Goal: Task Accomplishment & Management: Complete application form

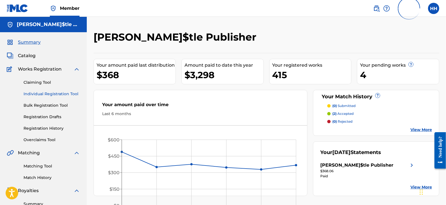
click at [38, 95] on link "Individual Registration Tool" at bounding box center [52, 94] width 57 height 6
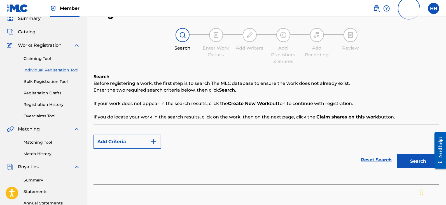
scroll to position [35, 0]
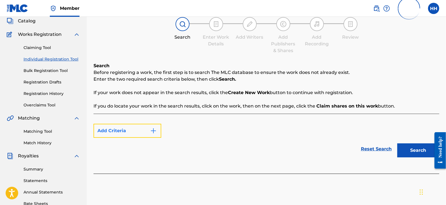
click at [143, 131] on button "Add Criteria" at bounding box center [128, 131] width 68 height 14
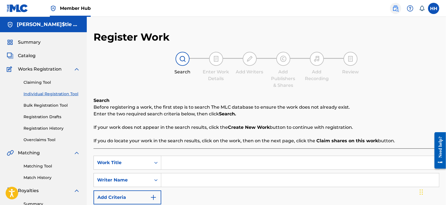
click at [395, 10] on img at bounding box center [395, 8] width 7 height 7
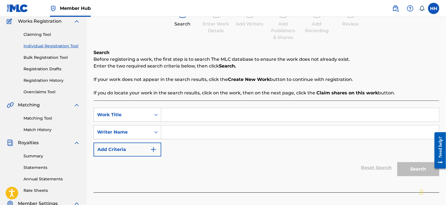
scroll to position [70, 0]
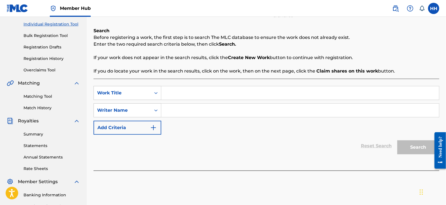
click at [224, 97] on input "Search Form" at bounding box center [300, 92] width 278 height 13
paste input "Lazy Bird"
type input "Lazy Bird"
click at [325, 111] on input "Search Form" at bounding box center [300, 110] width 278 height 13
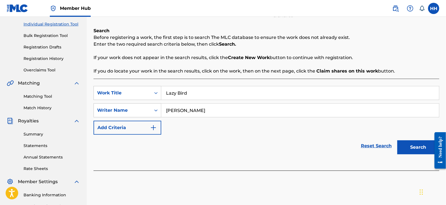
click at [397, 140] on button "Search" at bounding box center [418, 147] width 42 height 14
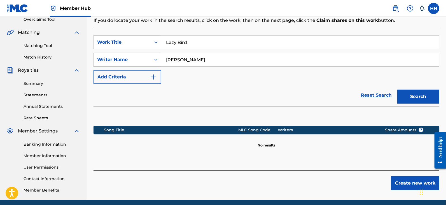
scroll to position [105, 0]
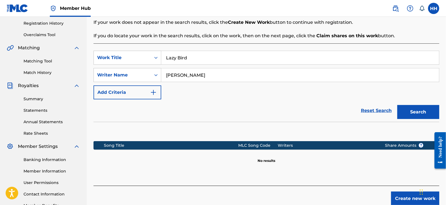
click at [199, 75] on input "Hans Heusterberg" at bounding box center [300, 74] width 278 height 13
type input "[PERSON_NAME]"
click at [397, 105] on button "Search" at bounding box center [418, 112] width 42 height 14
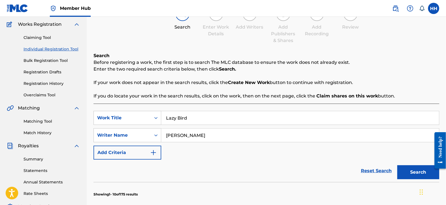
scroll to position [35, 0]
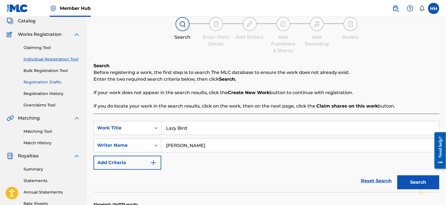
click at [63, 82] on link "Registration Drafts" at bounding box center [52, 82] width 57 height 6
click at [60, 94] on link "Registration History" at bounding box center [52, 94] width 57 height 6
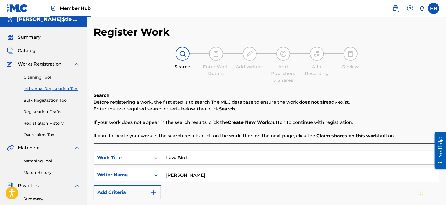
scroll to position [70, 0]
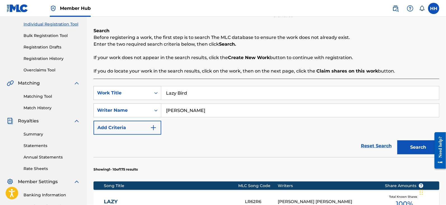
click at [203, 89] on input "Lazy Bird" at bounding box center [300, 92] width 278 height 13
paste input "Palms"
type input "Palms"
click at [197, 110] on input "[PERSON_NAME]" at bounding box center [300, 110] width 278 height 13
drag, startPoint x: 213, startPoint y: 109, endPoint x: 159, endPoint y: 111, distance: 53.8
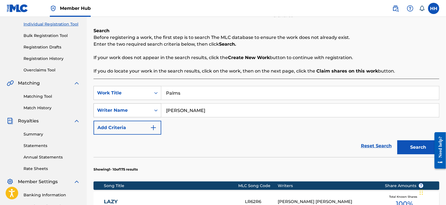
click at [154, 110] on div "SearchWithCriteriaf40cf01d-1c55-463d-ae53-098791f968b5 Writer Name Hans" at bounding box center [267, 110] width 346 height 14
click at [183, 110] on input "[PERSON_NAME]" at bounding box center [300, 110] width 278 height 13
type input "Hans Heusterberg"
click at [417, 144] on button "Search" at bounding box center [418, 147] width 42 height 14
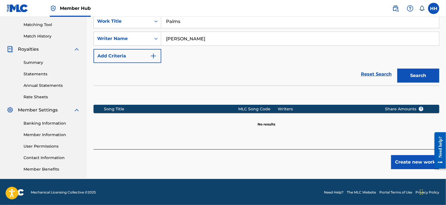
scroll to position [142, 0]
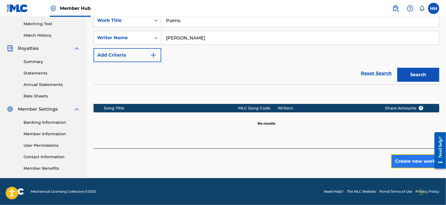
click at [394, 158] on button "Create new work" at bounding box center [415, 161] width 48 height 14
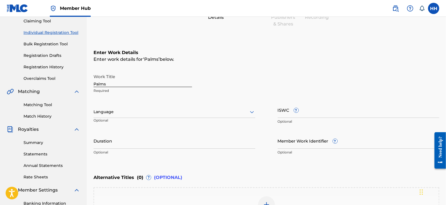
scroll to position [72, 0]
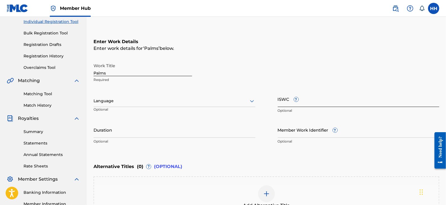
click at [283, 100] on input "ISWC ?" at bounding box center [359, 99] width 162 height 16
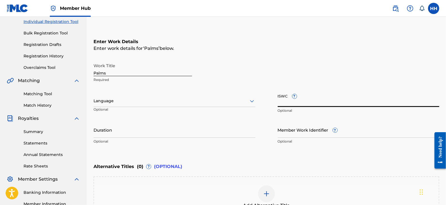
paste input "T3354367781"
type input "T3354367781"
click at [150, 128] on input "Duration" at bounding box center [175, 130] width 162 height 16
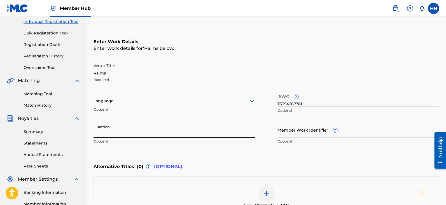
paste input "2:37"
click at [94, 133] on input "2:37" at bounding box center [175, 130] width 162 height 16
type input "02:37"
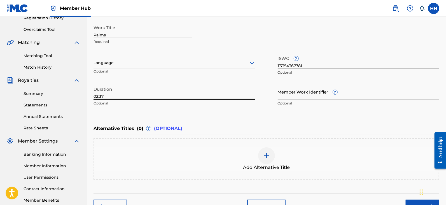
scroll to position [76, 0]
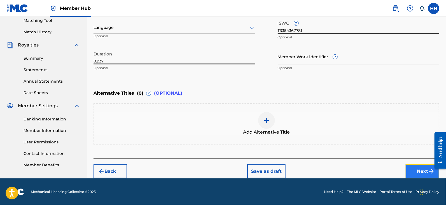
click at [420, 166] on button "Next" at bounding box center [423, 171] width 34 height 14
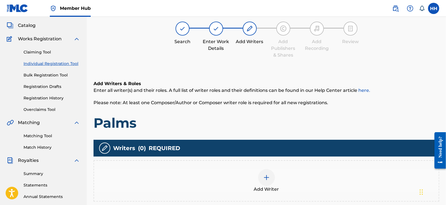
scroll to position [95, 0]
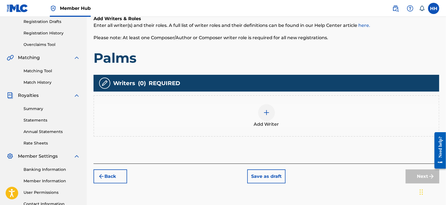
click at [258, 108] on div "Add Writer" at bounding box center [266, 116] width 345 height 24
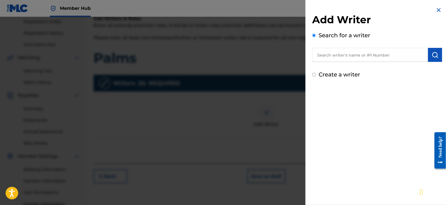
click at [314, 57] on input "text" at bounding box center [370, 55] width 116 height 14
click at [330, 52] on input "text" at bounding box center [370, 55] width 116 height 14
paste input "00806544735"
type input "00806544735"
click at [435, 55] on img "submit" at bounding box center [435, 55] width 7 height 7
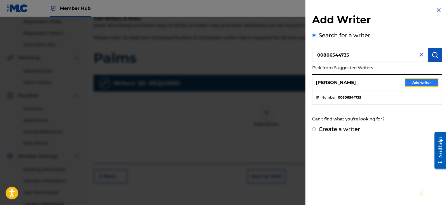
click at [413, 82] on button "Add writer" at bounding box center [422, 82] width 34 height 8
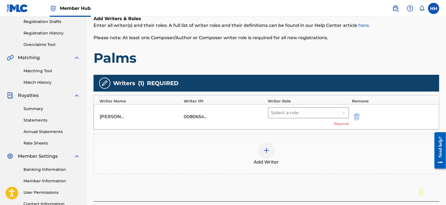
click at [294, 111] on div at bounding box center [303, 113] width 64 height 8
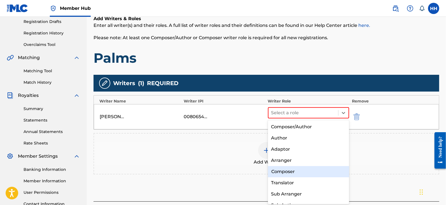
click at [286, 175] on div "Composer" at bounding box center [308, 171] width 81 height 11
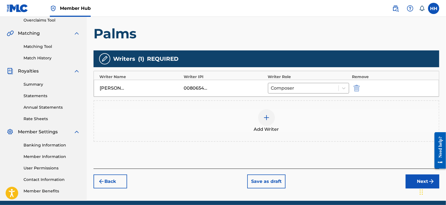
scroll to position [130, 0]
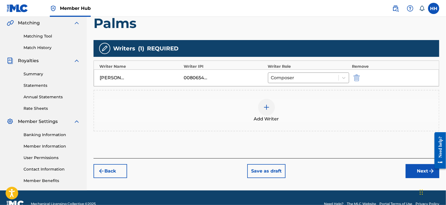
click at [268, 114] on div at bounding box center [266, 107] width 17 height 17
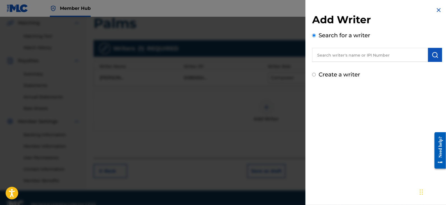
click at [340, 57] on input "text" at bounding box center [370, 55] width 116 height 14
paste input "00862508917"
type input "00862508917"
click at [435, 57] on img "submit" at bounding box center [435, 55] width 7 height 7
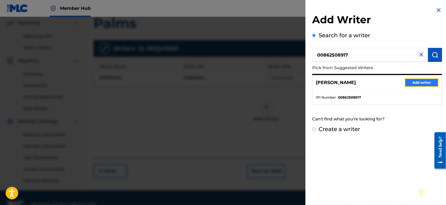
click at [412, 83] on button "Add writer" at bounding box center [422, 82] width 34 height 8
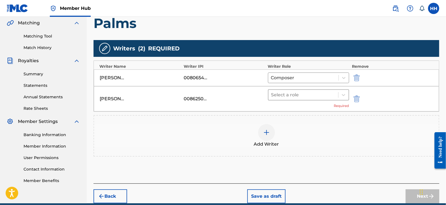
click at [284, 95] on div at bounding box center [303, 95] width 64 height 8
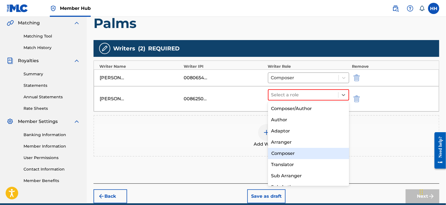
click at [279, 156] on div "Composer" at bounding box center [308, 153] width 81 height 11
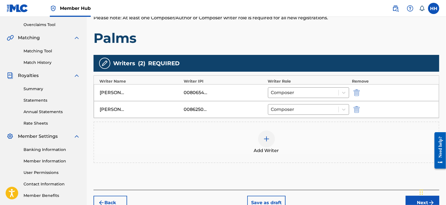
scroll to position [76, 0]
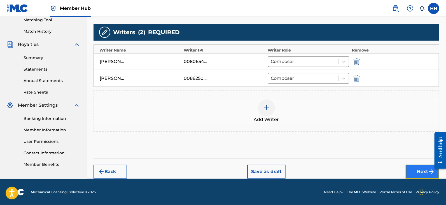
click at [408, 167] on button "Next" at bounding box center [423, 172] width 34 height 14
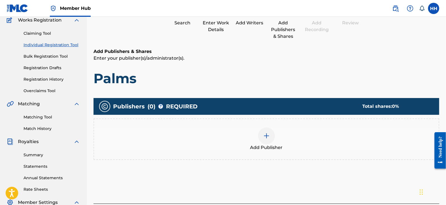
scroll to position [60, 0]
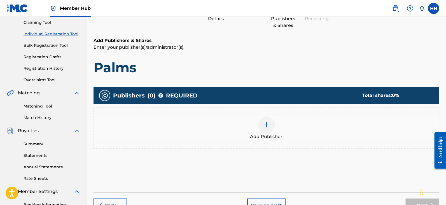
click at [255, 120] on div "Add Publisher" at bounding box center [266, 128] width 345 height 24
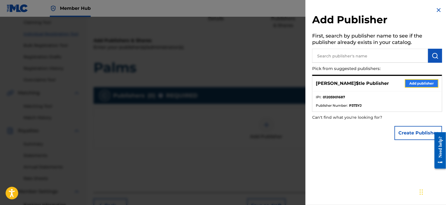
click at [411, 83] on button "Add publisher" at bounding box center [422, 83] width 34 height 8
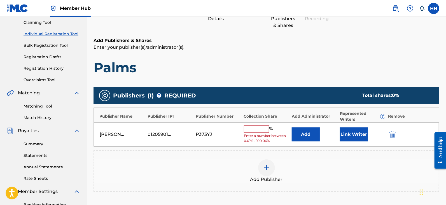
click at [259, 128] on input "text" at bounding box center [256, 128] width 25 height 7
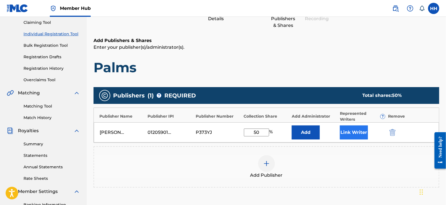
type input "50"
click at [341, 128] on button "Link Writer" at bounding box center [354, 132] width 28 height 14
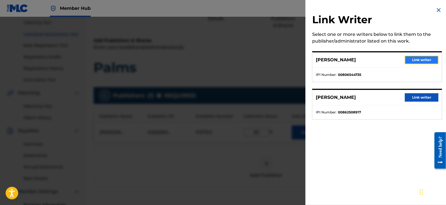
click at [414, 60] on button "Link writer" at bounding box center [422, 60] width 34 height 8
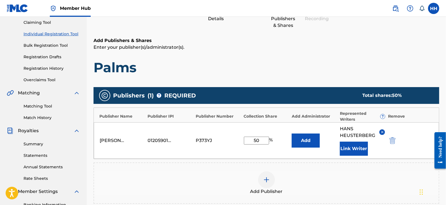
click at [232, 76] on div "Add Publishers & Shares Enter your publisher(s)/administrator(s). Palms Publish…" at bounding box center [267, 142] width 346 height 210
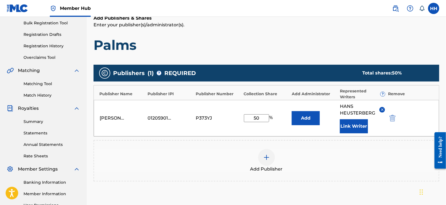
scroll to position [114, 0]
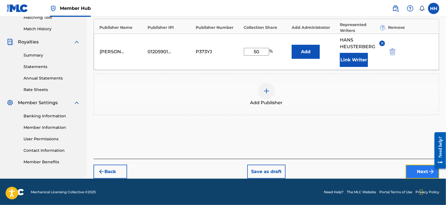
click at [412, 169] on button "Next" at bounding box center [423, 172] width 34 height 14
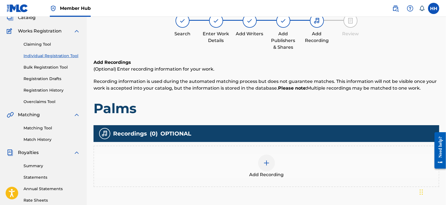
scroll to position [95, 0]
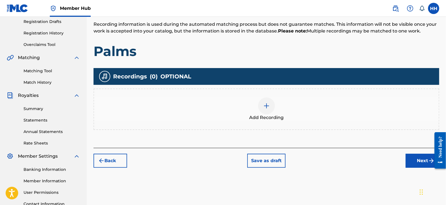
click at [263, 110] on div at bounding box center [266, 105] width 17 height 17
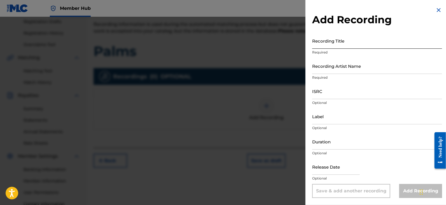
click at [328, 38] on input "Recording Title" at bounding box center [377, 41] width 130 height 16
click at [367, 53] on p "Required" at bounding box center [377, 52] width 130 height 5
click at [369, 48] on input "Recording Title" at bounding box center [377, 41] width 130 height 16
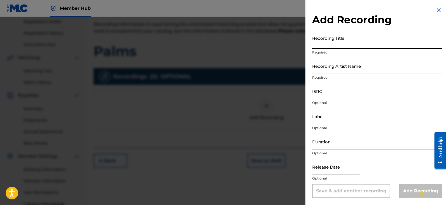
paste input "Palms"
type input "Palms"
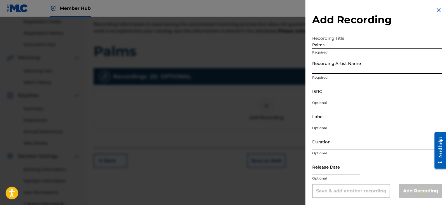
drag, startPoint x: 364, startPoint y: 65, endPoint x: 342, endPoint y: 121, distance: 61.0
click at [364, 65] on input "Recording Artist Name" at bounding box center [377, 66] width 130 height 16
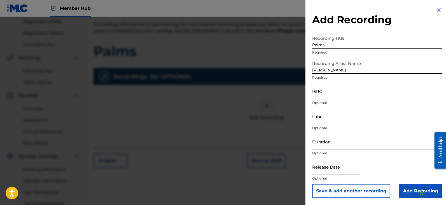
click at [340, 71] on input "[PERSON_NAME]" at bounding box center [377, 66] width 130 height 16
type input "[PERSON_NAME]"
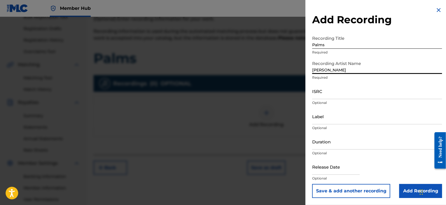
scroll to position [37, 0]
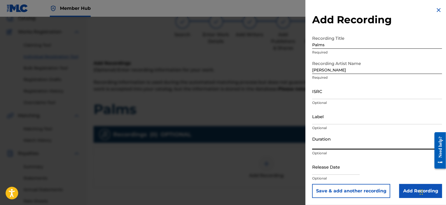
click at [318, 140] on input "Duration" at bounding box center [377, 142] width 130 height 16
paste input "2:37"
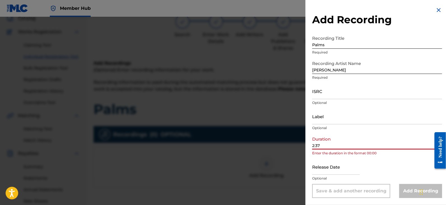
click at [314, 144] on input "2:37" at bounding box center [377, 142] width 130 height 16
click at [312, 146] on div "Add Recording Recording Title Palms Required Recording Artist Name Vincent Rayn…" at bounding box center [376, 102] width 143 height 205
click at [316, 144] on input "2:37" at bounding box center [377, 142] width 130 height 16
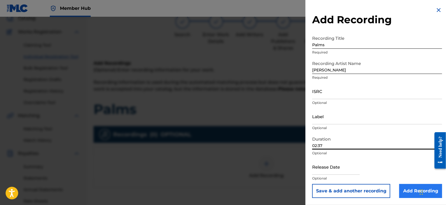
type input "02:37"
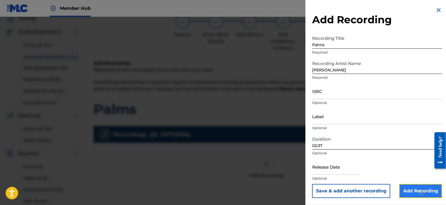
click at [403, 190] on input "Add Recording" at bounding box center [420, 191] width 43 height 14
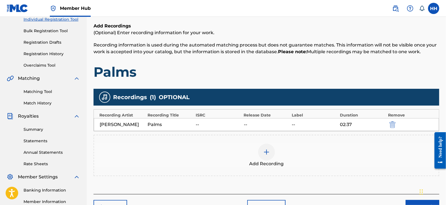
scroll to position [142, 0]
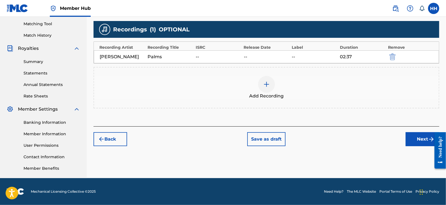
click at [403, 134] on div "Back Save as draft Next" at bounding box center [267, 136] width 346 height 20
click at [410, 134] on button "Next" at bounding box center [423, 139] width 34 height 14
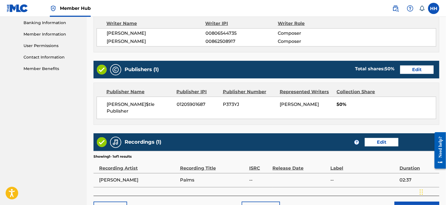
scroll to position [272, 0]
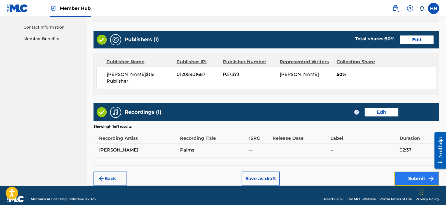
click at [398, 172] on button "Submit" at bounding box center [416, 179] width 45 height 14
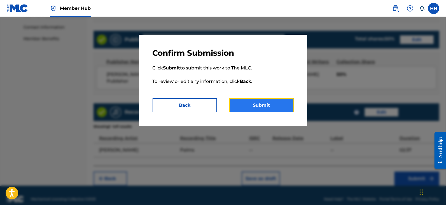
click at [274, 105] on button "Submit" at bounding box center [261, 105] width 64 height 14
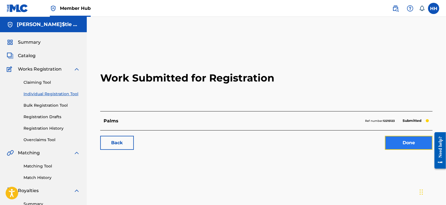
click at [390, 141] on link "Done" at bounding box center [409, 143] width 48 height 14
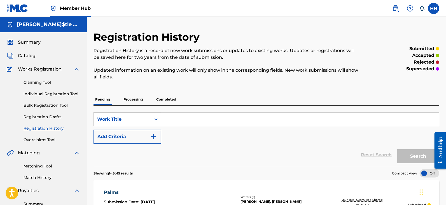
click at [205, 118] on input "Search Form" at bounding box center [300, 119] width 278 height 13
paste input "Slumber"
type input "Slumber"
click at [30, 129] on link "Registration History" at bounding box center [52, 128] width 57 height 6
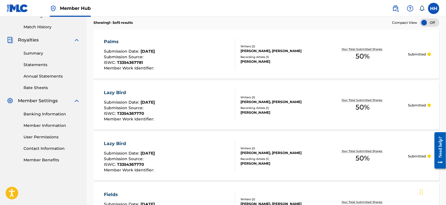
scroll to position [140, 0]
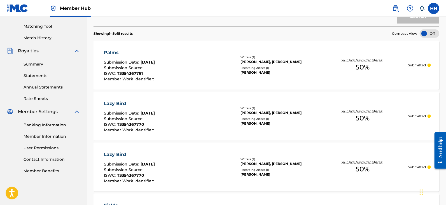
click at [260, 70] on div "[PERSON_NAME]" at bounding box center [278, 72] width 77 height 5
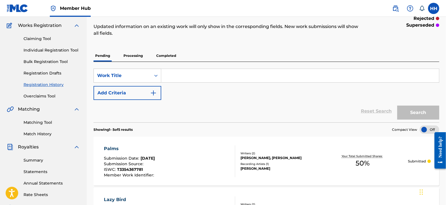
scroll to position [0, 0]
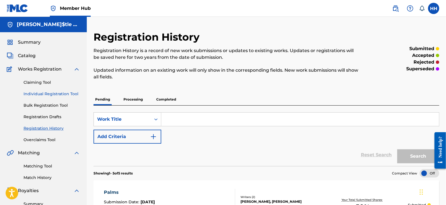
click at [35, 91] on link "Individual Registration Tool" at bounding box center [52, 94] width 57 height 6
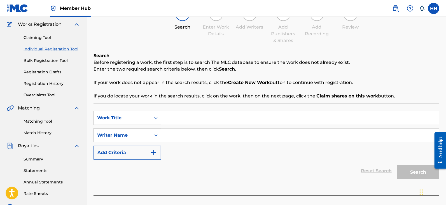
scroll to position [70, 0]
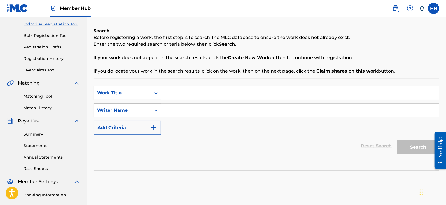
click at [185, 97] on input "Search Form" at bounding box center [300, 92] width 278 height 13
paste input "Slumber"
type input "Slumber"
click at [186, 116] on input "Search Form" at bounding box center [300, 110] width 278 height 13
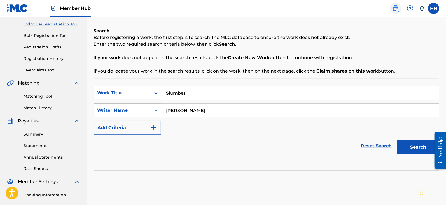
type input "Hans Heusterberg"
click at [392, 11] on link at bounding box center [395, 8] width 11 height 11
click at [402, 144] on button "Search" at bounding box center [418, 147] width 42 height 14
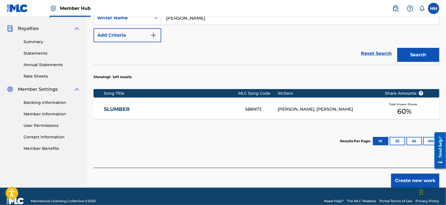
scroll to position [171, 0]
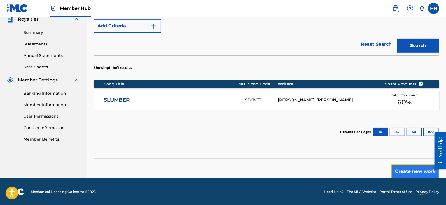
click at [407, 170] on button "Create new work" at bounding box center [415, 171] width 48 height 14
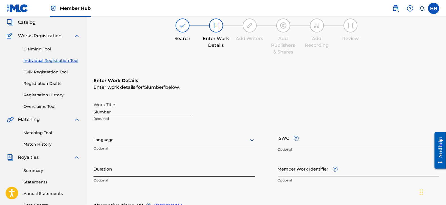
scroll to position [70, 0]
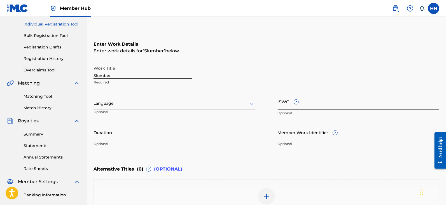
click at [287, 100] on input "ISWC ?" at bounding box center [359, 102] width 162 height 16
paste input "T3354367792"
type input "T3354367792"
click at [142, 127] on input "Duration" at bounding box center [175, 132] width 162 height 16
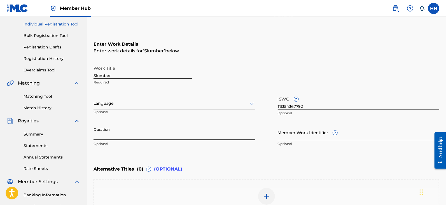
paste input "2:01"
type input "02:01"
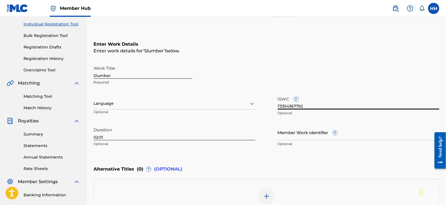
click at [299, 102] on input "T3354367792" at bounding box center [359, 102] width 162 height 16
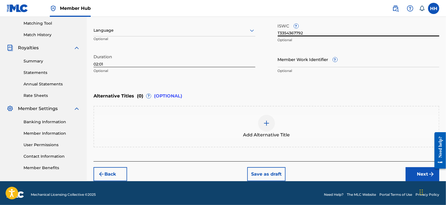
scroll to position [146, 0]
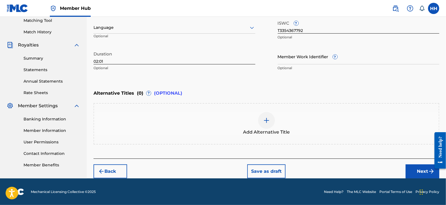
click at [196, 147] on div "Enter Work Details Enter work details for ‘ Slumber ’ below. Work Title Slumber…" at bounding box center [267, 55] width 346 height 207
click at [408, 170] on button "Next" at bounding box center [423, 171] width 34 height 14
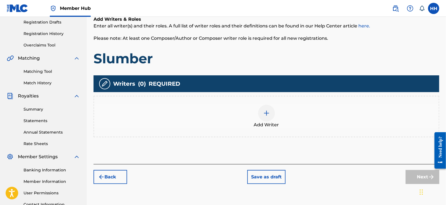
scroll to position [95, 0]
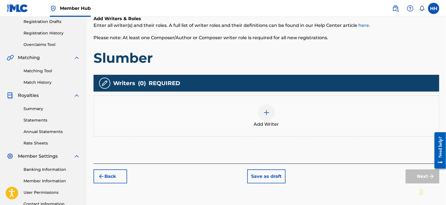
click at [265, 116] on div at bounding box center [266, 112] width 17 height 17
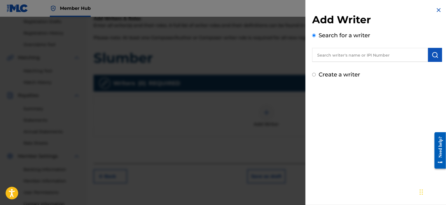
click at [331, 51] on input "text" at bounding box center [370, 55] width 116 height 14
paste input "00806544735"
type input "00806544735"
click at [432, 54] on img "submit" at bounding box center [435, 55] width 7 height 7
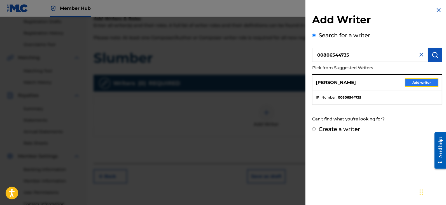
click at [414, 83] on button "Add writer" at bounding box center [422, 82] width 34 height 8
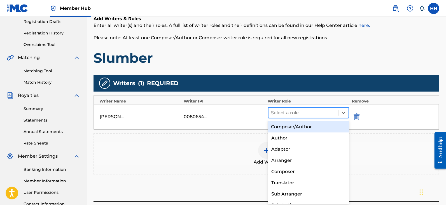
click at [293, 110] on div at bounding box center [303, 113] width 64 height 8
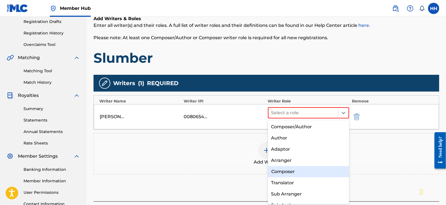
click at [288, 176] on div "Composer" at bounding box center [308, 171] width 81 height 11
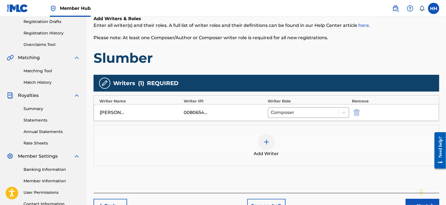
click at [271, 148] on div at bounding box center [266, 142] width 17 height 17
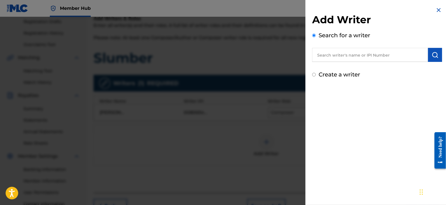
click at [384, 57] on input "text" at bounding box center [370, 55] width 116 height 14
paste input "00862508917"
type input "00862508917"
click at [434, 55] on img "submit" at bounding box center [435, 55] width 7 height 7
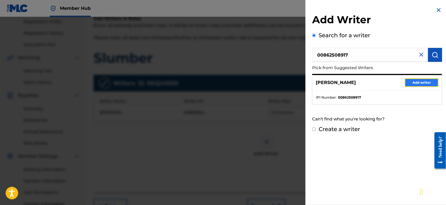
click at [424, 83] on button "Add writer" at bounding box center [422, 82] width 34 height 8
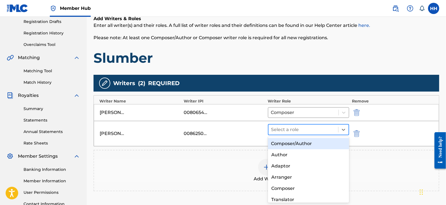
click at [313, 130] on div at bounding box center [303, 130] width 64 height 8
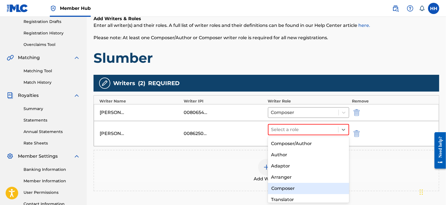
click at [300, 189] on div "Composer" at bounding box center [308, 188] width 81 height 11
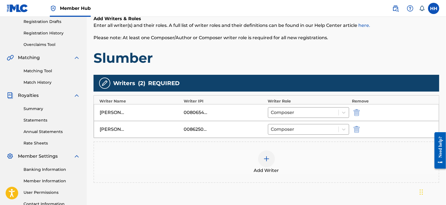
scroll to position [146, 0]
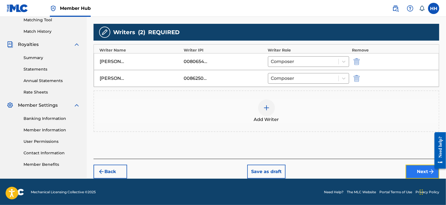
click at [407, 167] on button "Next" at bounding box center [423, 172] width 34 height 14
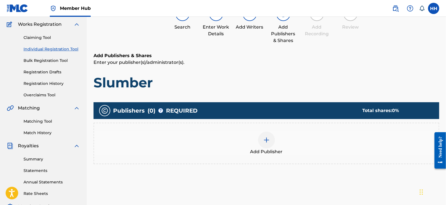
scroll to position [60, 0]
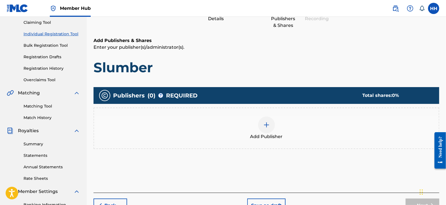
click at [257, 129] on div "Add Publisher" at bounding box center [266, 128] width 345 height 24
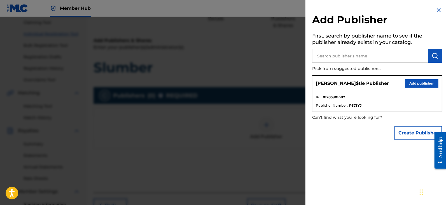
click at [356, 58] on input "text" at bounding box center [370, 56] width 116 height 14
click at [412, 82] on button "Add publisher" at bounding box center [422, 83] width 34 height 8
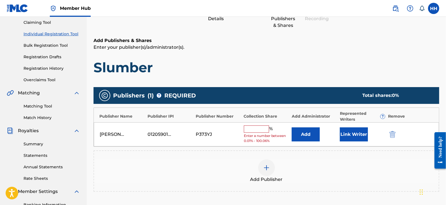
click at [262, 129] on input "text" at bounding box center [256, 128] width 25 height 7
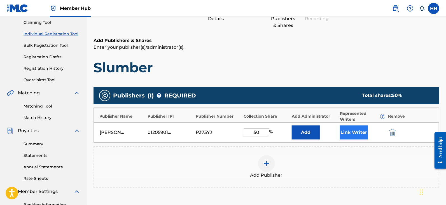
type input "50"
click at [342, 130] on button "Link Writer" at bounding box center [354, 132] width 28 height 14
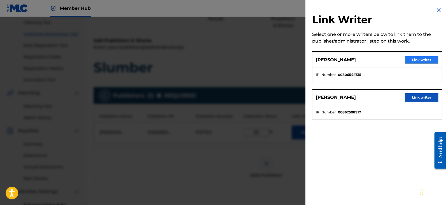
click at [431, 59] on button "Link writer" at bounding box center [422, 60] width 34 height 8
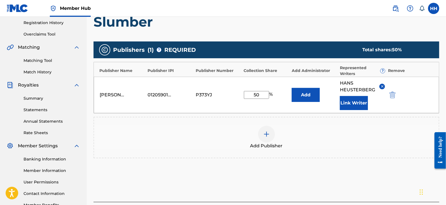
scroll to position [149, 0]
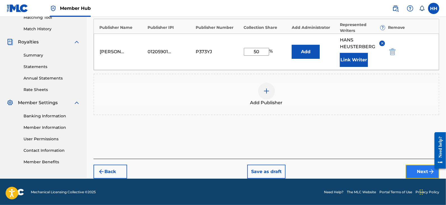
click at [408, 165] on button "Next" at bounding box center [423, 172] width 34 height 14
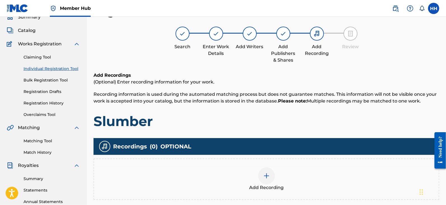
scroll to position [60, 0]
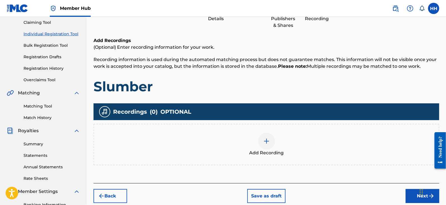
click at [267, 139] on img at bounding box center [266, 141] width 7 height 7
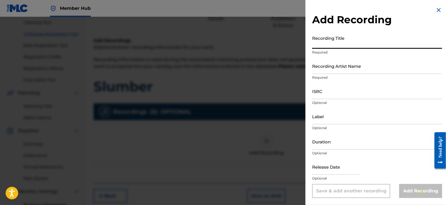
click at [336, 40] on input "Recording Title" at bounding box center [377, 41] width 130 height 16
click at [332, 36] on input "Recording Title" at bounding box center [377, 41] width 130 height 16
click at [357, 44] on input "Recording Title" at bounding box center [377, 41] width 130 height 16
paste input "Slumber"
type input "Slumber"
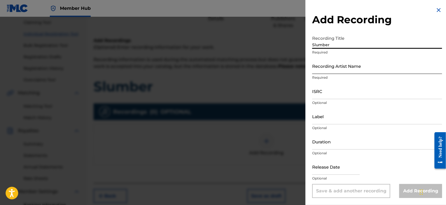
click at [338, 69] on input "Recording Artist Name" at bounding box center [377, 66] width 130 height 16
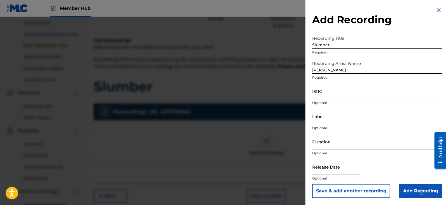
type input "[PERSON_NAME]"
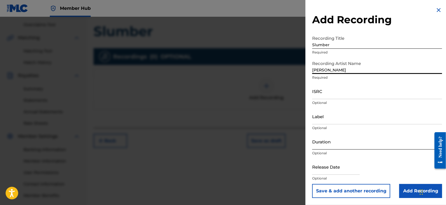
scroll to position [130, 0]
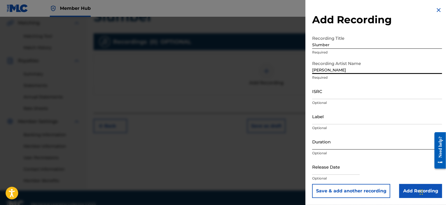
click at [325, 139] on input "Duration" at bounding box center [377, 142] width 130 height 16
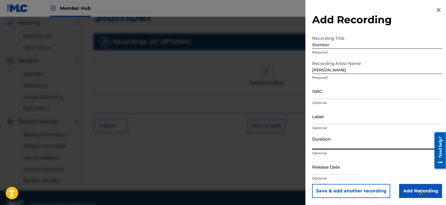
paste input "2:01"
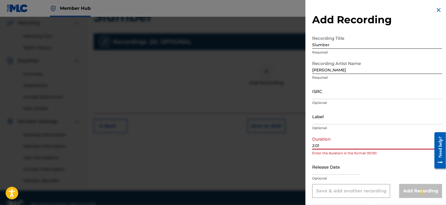
click at [313, 145] on input "2:01" at bounding box center [377, 142] width 130 height 16
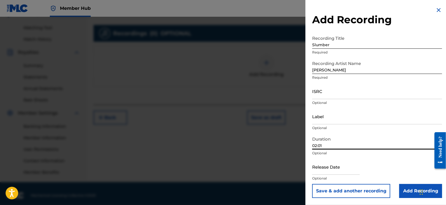
scroll to position [142, 0]
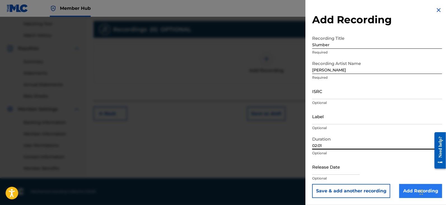
type input "02:01"
click at [400, 184] on input "Add Recording" at bounding box center [420, 191] width 43 height 14
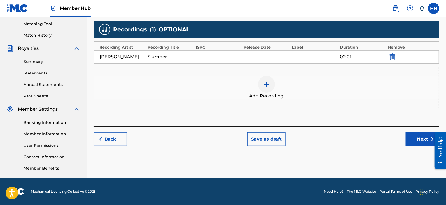
click at [405, 137] on div "Back Save as draft Next" at bounding box center [267, 136] width 346 height 20
click at [410, 135] on button "Next" at bounding box center [423, 139] width 34 height 14
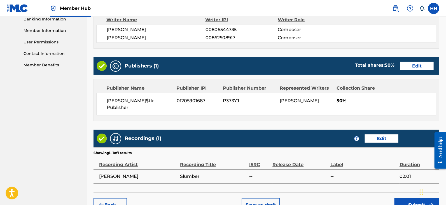
scroll to position [235, 0]
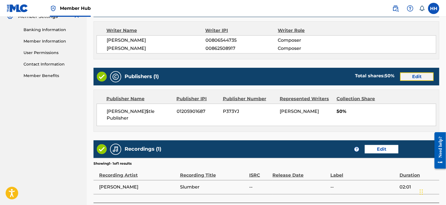
click at [408, 78] on button "Edit" at bounding box center [417, 77] width 34 height 8
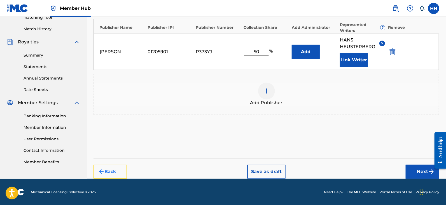
click at [113, 171] on button "Back" at bounding box center [111, 172] width 34 height 14
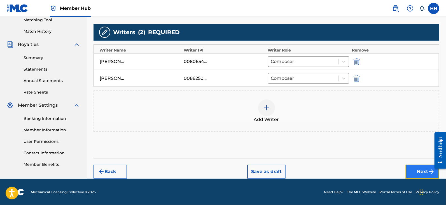
click at [411, 171] on button "Next" at bounding box center [423, 172] width 34 height 14
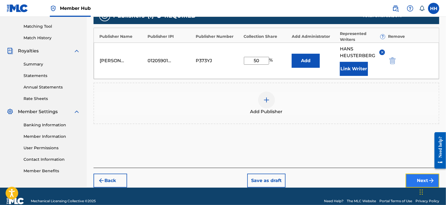
click at [408, 176] on button "Next" at bounding box center [423, 181] width 34 height 14
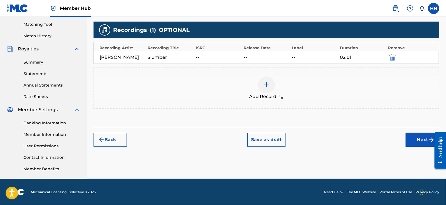
scroll to position [142, 0]
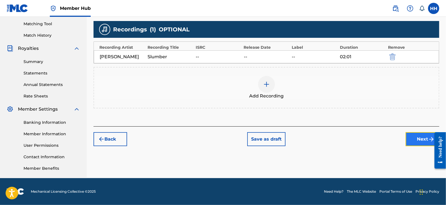
click at [407, 140] on button "Next" at bounding box center [423, 139] width 34 height 14
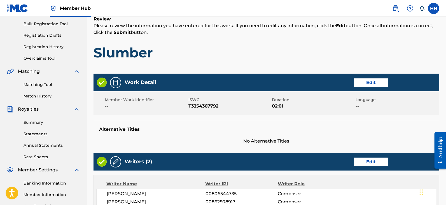
scroll to position [130, 0]
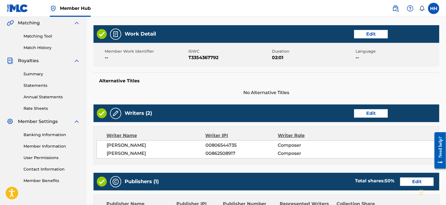
click at [282, 120] on div "Writers (2) Edit" at bounding box center [267, 113] width 346 height 18
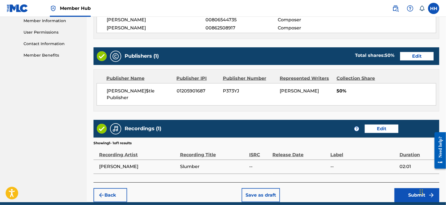
scroll to position [272, 0]
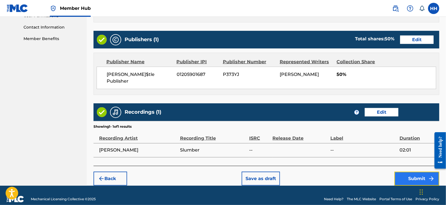
click at [404, 172] on button "Submit" at bounding box center [416, 179] width 45 height 14
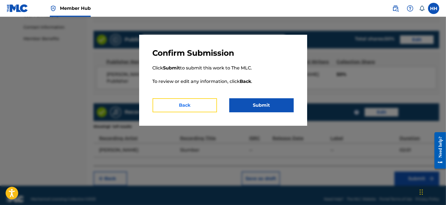
click at [205, 104] on button "Back" at bounding box center [185, 105] width 64 height 14
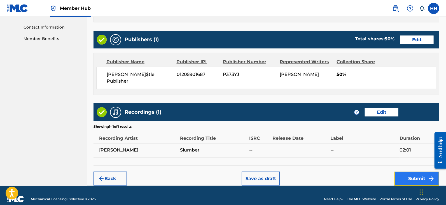
click at [401, 172] on button "Submit" at bounding box center [416, 179] width 45 height 14
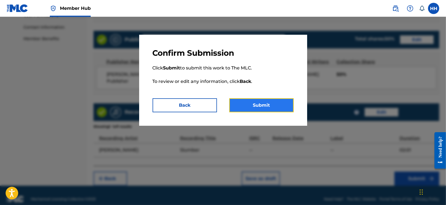
click at [279, 102] on button "Submit" at bounding box center [261, 105] width 64 height 14
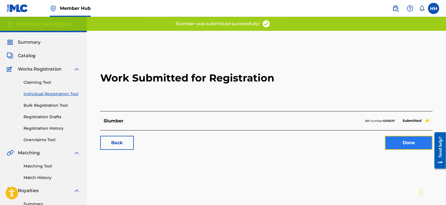
click at [392, 138] on link "Done" at bounding box center [409, 143] width 48 height 14
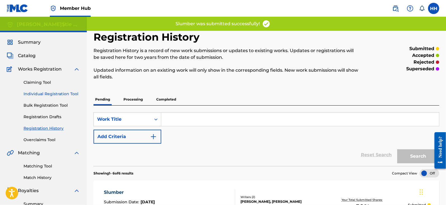
click at [44, 92] on link "Individual Registration Tool" at bounding box center [52, 94] width 57 height 6
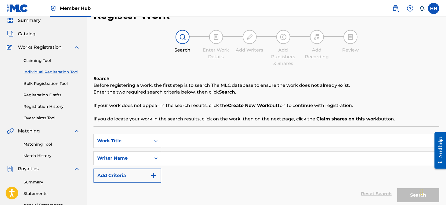
scroll to position [70, 0]
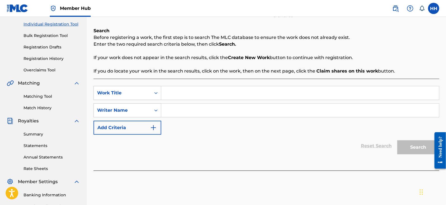
click at [201, 92] on input "Search Form" at bounding box center [300, 92] width 278 height 13
paste input "Solitude"
type input "Solitude"
click at [199, 110] on input "Search Form" at bounding box center [300, 110] width 278 height 13
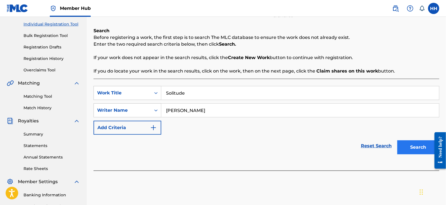
type input "Hans Heusterberg"
click at [423, 144] on button "Search" at bounding box center [418, 147] width 42 height 14
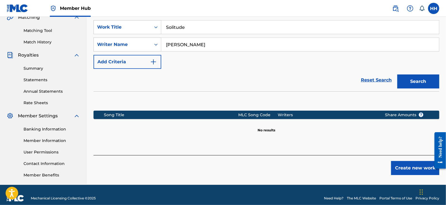
scroll to position [142, 0]
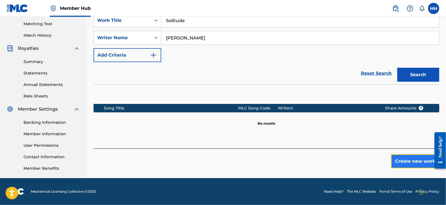
click at [406, 158] on button "Create new work" at bounding box center [415, 161] width 48 height 14
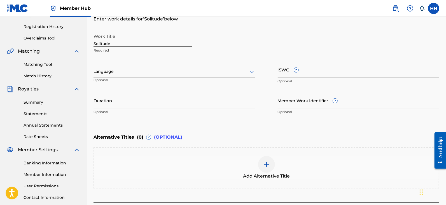
scroll to position [72, 0]
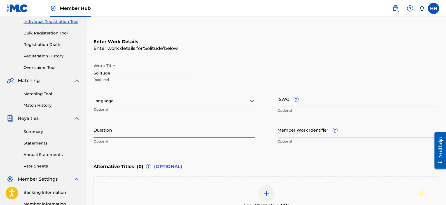
click at [147, 129] on input "Duration" at bounding box center [175, 130] width 162 height 16
click at [157, 131] on input "Duration" at bounding box center [175, 130] width 162 height 16
paste input "2:04"
click at [94, 133] on input "2:04" at bounding box center [175, 130] width 162 height 16
type input "02:04"
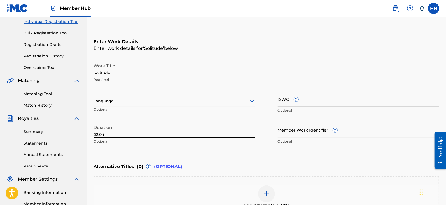
click at [295, 104] on input "ISWC ?" at bounding box center [359, 99] width 162 height 16
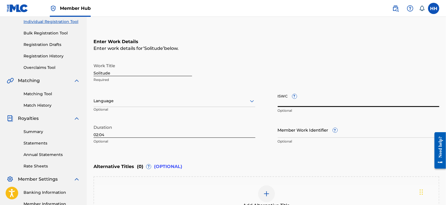
click at [292, 101] on input "ISWC ?" at bounding box center [359, 99] width 162 height 16
paste input "T3354367805"
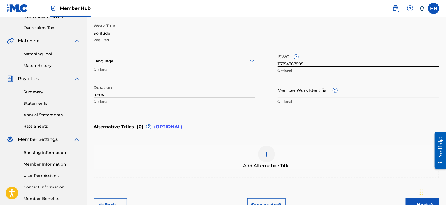
scroll to position [142, 0]
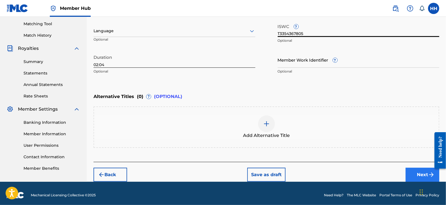
type input "T3354367805"
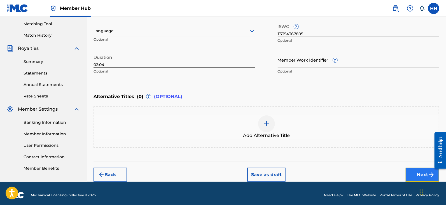
click at [408, 173] on button "Next" at bounding box center [423, 175] width 34 height 14
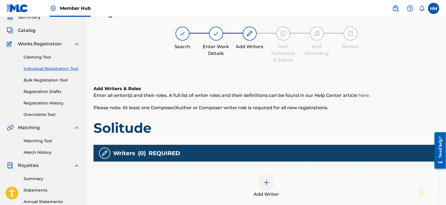
scroll to position [95, 0]
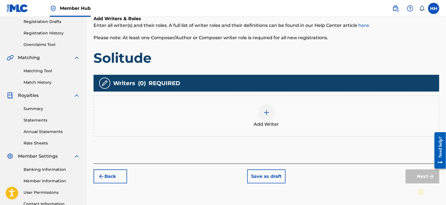
click at [265, 125] on span "Add Writer" at bounding box center [266, 124] width 25 height 7
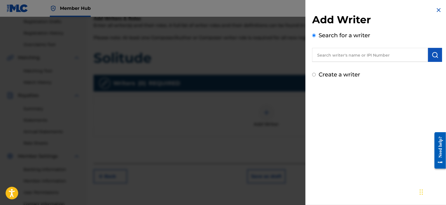
click at [333, 53] on input "text" at bounding box center [370, 55] width 116 height 14
paste input "00806544735"
type input "00806544735"
click at [436, 59] on button "submit" at bounding box center [435, 55] width 14 height 14
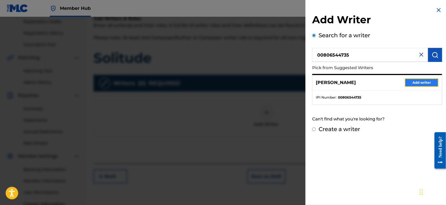
click at [406, 82] on button "Add writer" at bounding box center [422, 82] width 34 height 8
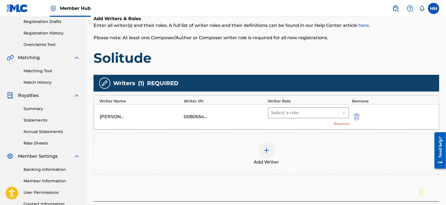
click at [335, 110] on div at bounding box center [303, 113] width 64 height 8
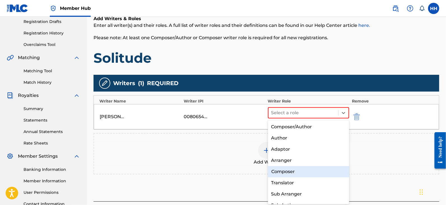
click at [295, 171] on div "Composer" at bounding box center [308, 171] width 81 height 11
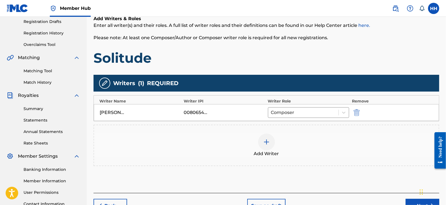
click at [270, 153] on span "Add Writer" at bounding box center [266, 153] width 25 height 7
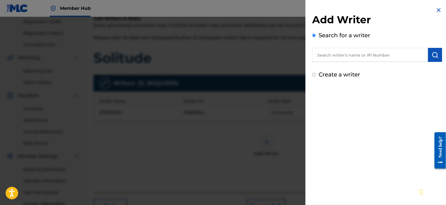
click at [342, 59] on input "text" at bounding box center [370, 55] width 116 height 14
click at [343, 56] on input "text" at bounding box center [370, 55] width 116 height 14
paste input "00862508917"
type input "00862508917"
click at [432, 53] on img "submit" at bounding box center [435, 55] width 7 height 7
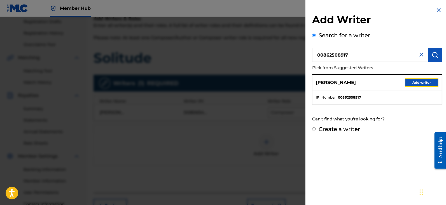
click at [405, 81] on button "Add writer" at bounding box center [422, 82] width 34 height 8
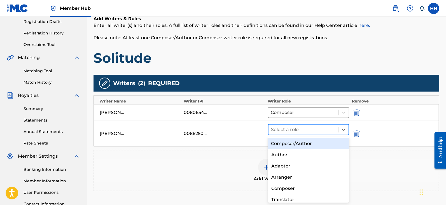
click at [313, 125] on div "Select a role" at bounding box center [303, 130] width 70 height 10
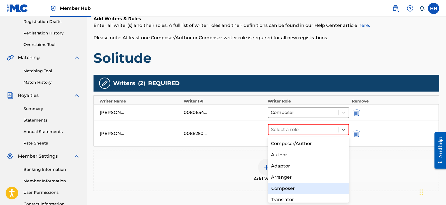
click at [289, 183] on div "Composer" at bounding box center [308, 188] width 81 height 11
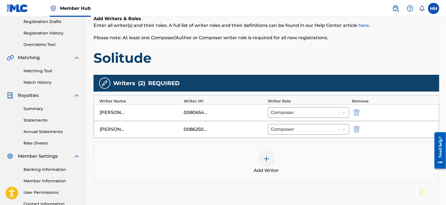
click at [223, 163] on div "Add Writer" at bounding box center [266, 162] width 345 height 24
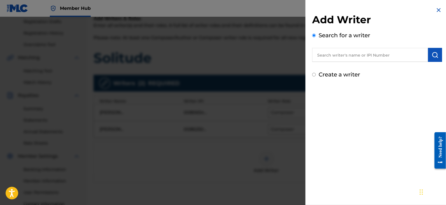
click at [440, 12] on img at bounding box center [438, 10] width 7 height 7
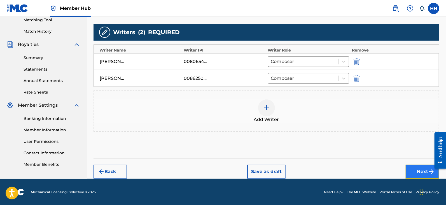
click at [408, 168] on button "Next" at bounding box center [423, 172] width 34 height 14
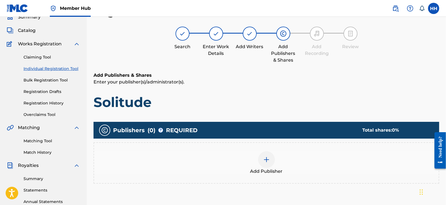
scroll to position [60, 0]
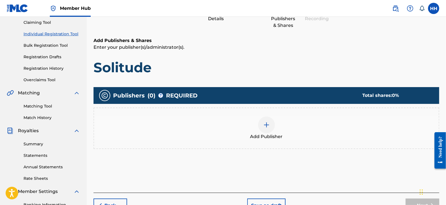
click at [272, 127] on div at bounding box center [266, 124] width 17 height 17
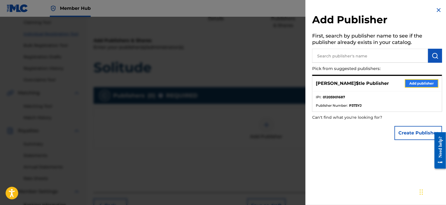
click at [433, 83] on button "Add publisher" at bounding box center [422, 83] width 34 height 8
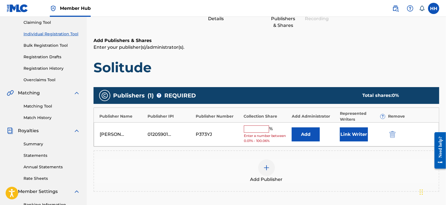
click at [260, 129] on input "text" at bounding box center [256, 128] width 25 height 7
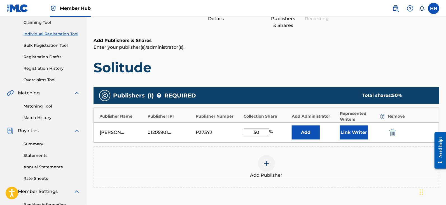
type input "50"
click at [357, 68] on h1 "Solitude" at bounding box center [267, 67] width 346 height 17
click at [353, 130] on button "Link Writer" at bounding box center [354, 132] width 28 height 14
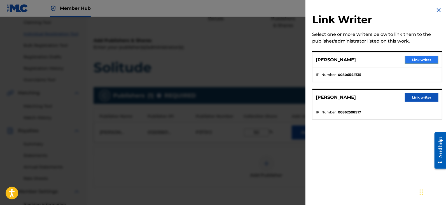
click at [408, 59] on button "Link writer" at bounding box center [422, 60] width 34 height 8
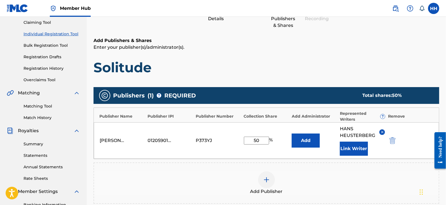
click at [259, 80] on div "Add Publishers & Shares Enter your publisher(s)/administrator(s). Solitude Publ…" at bounding box center [267, 142] width 346 height 210
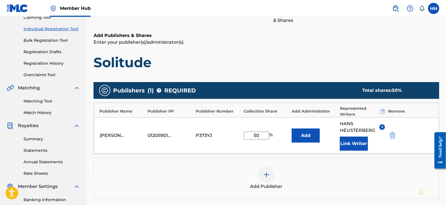
scroll to position [130, 0]
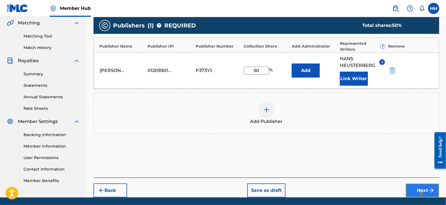
click at [408, 183] on button "Next" at bounding box center [423, 190] width 34 height 14
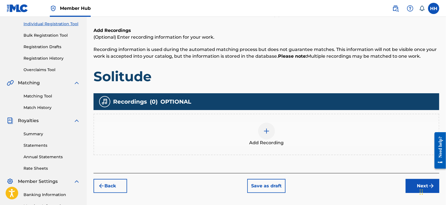
scroll to position [95, 0]
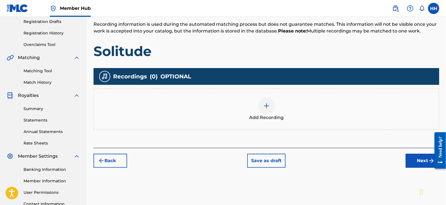
click at [268, 106] on img at bounding box center [266, 105] width 7 height 7
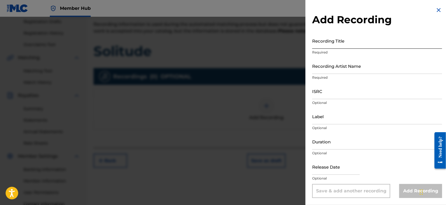
click at [330, 45] on input "Recording Title" at bounding box center [377, 41] width 130 height 16
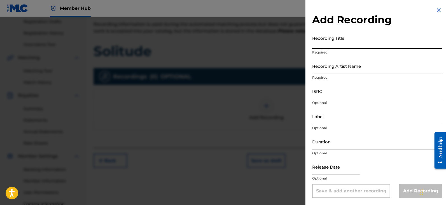
paste input "Solitude"
type input "Solitude"
click at [369, 68] on input "Recording Artist Name" at bounding box center [377, 66] width 130 height 16
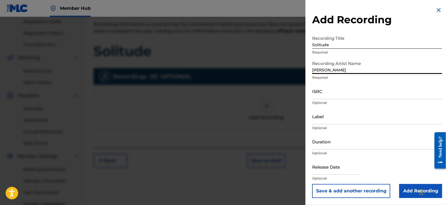
type input "[PERSON_NAME]"
click at [341, 143] on input "Duration" at bounding box center [377, 142] width 130 height 16
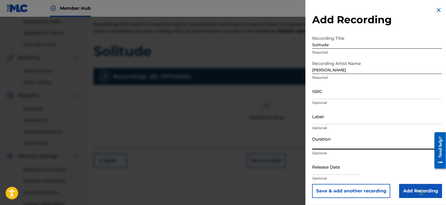
paste input "2:04"
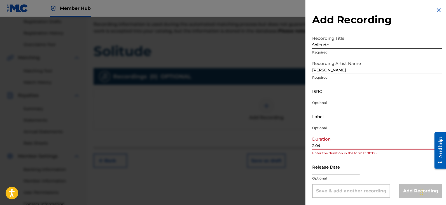
click at [313, 146] on input "2:04" at bounding box center [377, 142] width 130 height 16
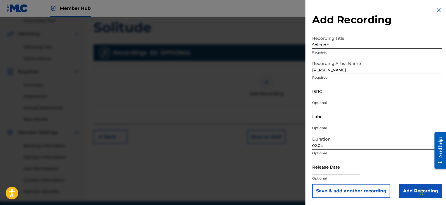
scroll to position [130, 0]
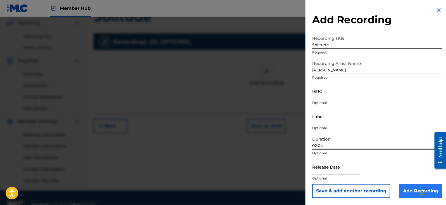
type input "02:04"
click at [401, 190] on input "Add Recording" at bounding box center [420, 191] width 43 height 14
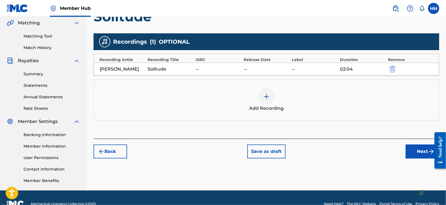
scroll to position [95, 0]
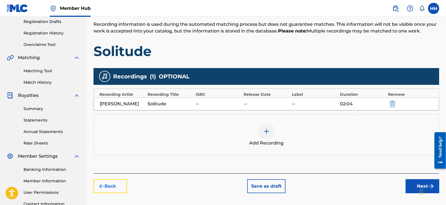
click at [121, 186] on button "Back" at bounding box center [111, 186] width 34 height 14
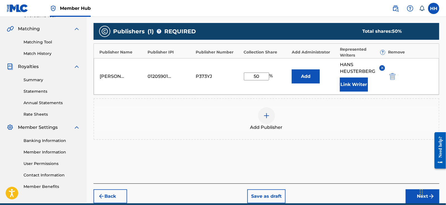
scroll to position [130, 0]
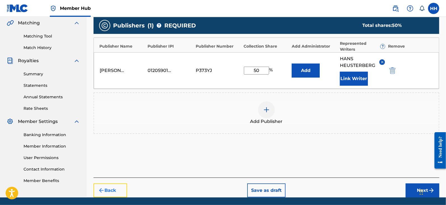
click at [118, 186] on button "Back" at bounding box center [111, 190] width 34 height 14
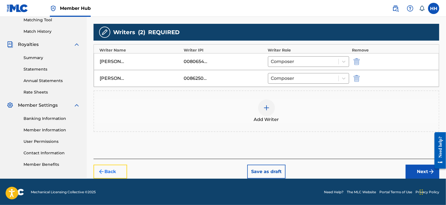
click at [114, 165] on button "Back" at bounding box center [111, 172] width 34 height 14
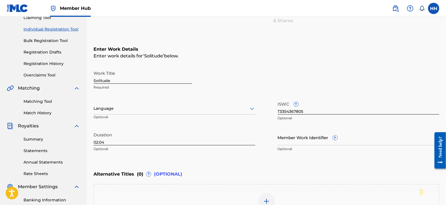
scroll to position [76, 0]
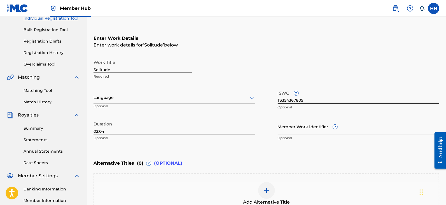
click at [293, 99] on input "T3354367805" at bounding box center [359, 96] width 162 height 16
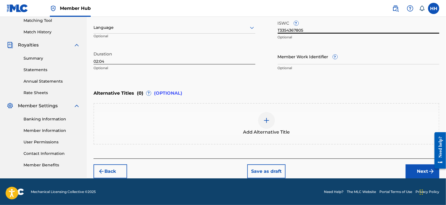
click at [274, 90] on div "Alternative Titles ( 0 ) ? (OPTIONAL)" at bounding box center [267, 93] width 346 height 12
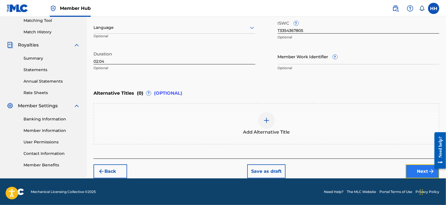
click at [410, 169] on button "Next" at bounding box center [423, 171] width 34 height 14
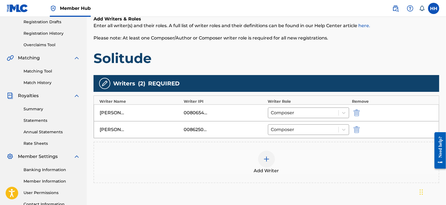
scroll to position [95, 0]
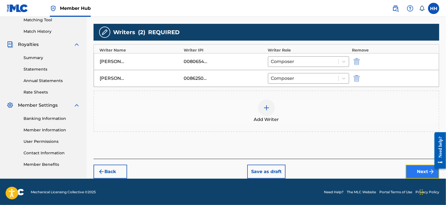
click at [427, 166] on button "Next" at bounding box center [423, 172] width 34 height 14
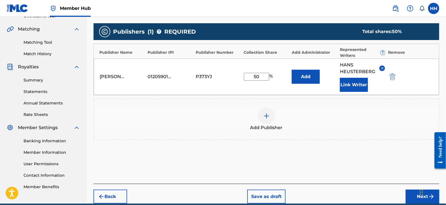
scroll to position [130, 0]
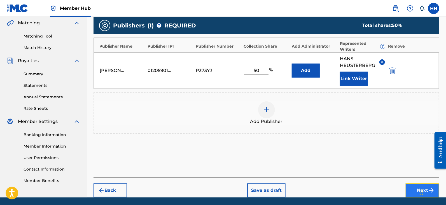
click at [412, 184] on button "Next" at bounding box center [423, 190] width 34 height 14
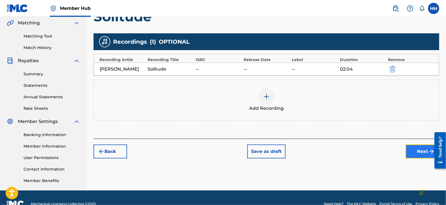
click at [415, 154] on button "Next" at bounding box center [423, 151] width 34 height 14
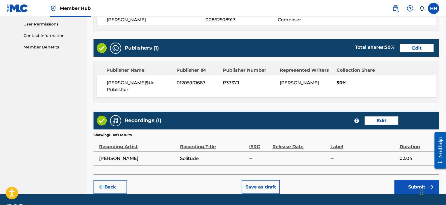
scroll to position [270, 0]
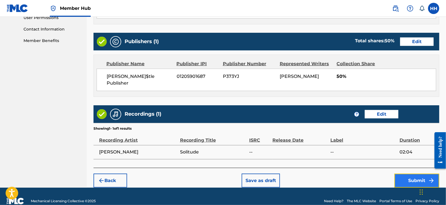
click at [417, 174] on button "Submit" at bounding box center [416, 181] width 45 height 14
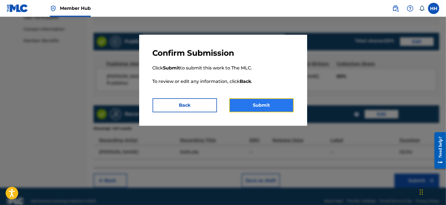
click at [281, 106] on button "Submit" at bounding box center [261, 105] width 64 height 14
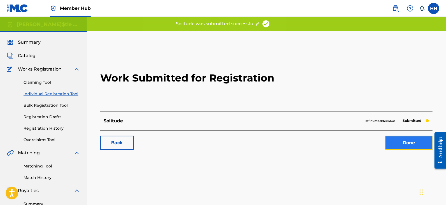
click at [396, 143] on link "Done" at bounding box center [409, 143] width 48 height 14
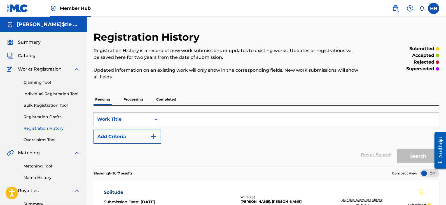
click at [178, 115] on input "Search Form" at bounding box center [300, 119] width 278 height 13
click at [38, 93] on link "Individual Registration Tool" at bounding box center [52, 94] width 57 height 6
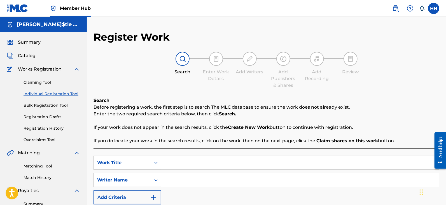
click at [173, 158] on input "Search Form" at bounding box center [300, 162] width 278 height 13
paste input "Solo"
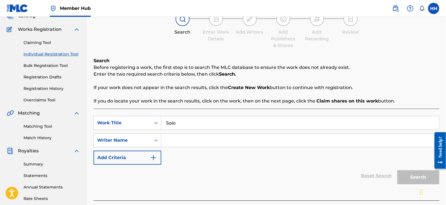
scroll to position [70, 0]
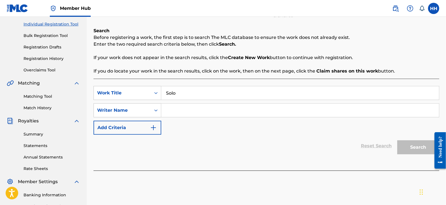
type input "Solo"
click at [199, 110] on input "Search Form" at bounding box center [300, 110] width 278 height 13
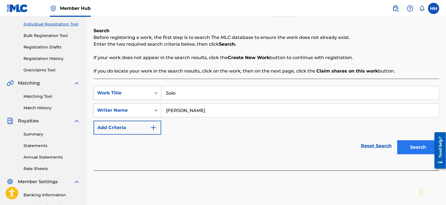
type input "Hans Heusterberg"
click at [419, 149] on button "Search" at bounding box center [418, 147] width 42 height 14
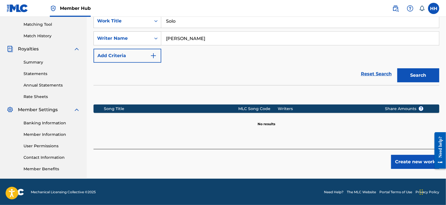
scroll to position [142, 0]
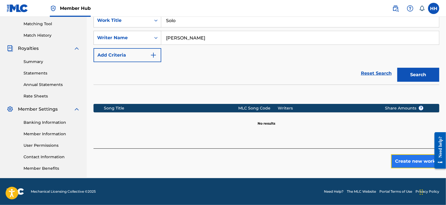
click at [396, 158] on button "Create new work" at bounding box center [415, 161] width 48 height 14
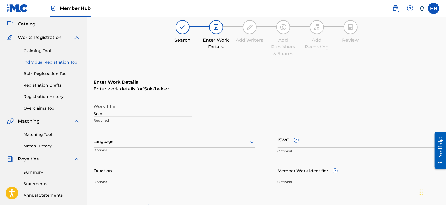
scroll to position [72, 0]
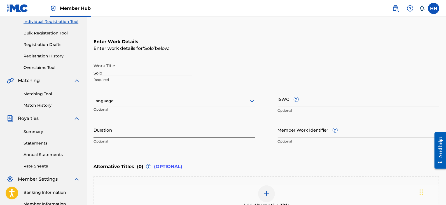
click at [123, 131] on input "Duration" at bounding box center [175, 130] width 162 height 16
paste input "1:55"
click at [90, 131] on div "Register Work Search Enter Work Details Add Writers Add Publishers & Shares Add…" at bounding box center [266, 105] width 359 height 293
click at [94, 136] on input "1:55" at bounding box center [175, 130] width 162 height 16
type input "01:55"
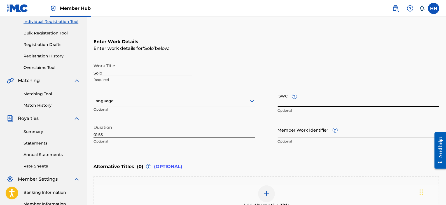
click at [285, 101] on input "ISWC ?" at bounding box center [359, 99] width 162 height 16
paste input "T3354367827"
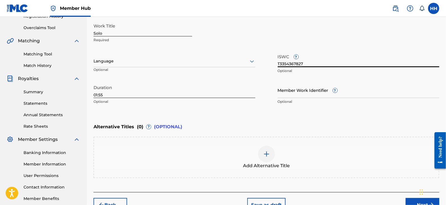
scroll to position [142, 0]
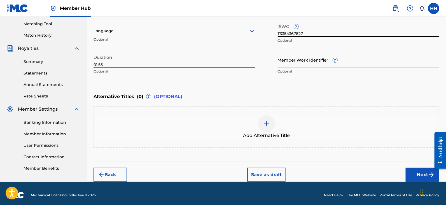
type input "T3354367827"
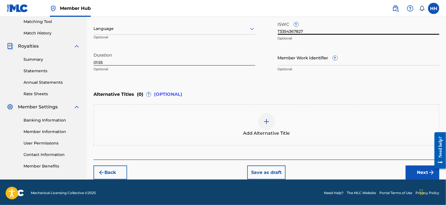
scroll to position [146, 0]
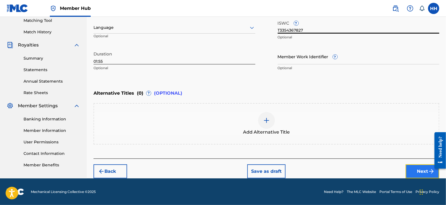
click at [407, 168] on button "Next" at bounding box center [423, 171] width 34 height 14
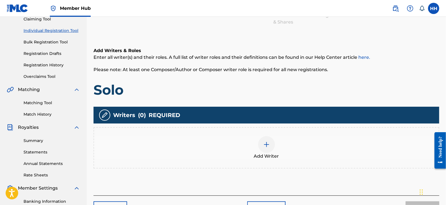
scroll to position [95, 0]
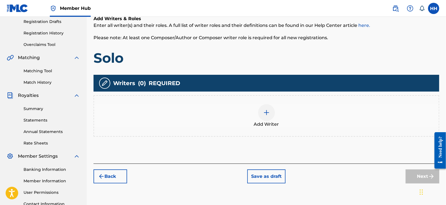
click at [263, 118] on div at bounding box center [266, 112] width 17 height 17
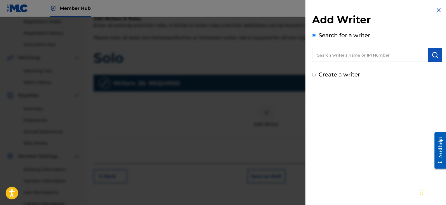
click at [330, 51] on input "text" at bounding box center [370, 55] width 116 height 14
paste input "00806544735"
type input "00806544735"
click at [432, 57] on img "submit" at bounding box center [435, 55] width 7 height 7
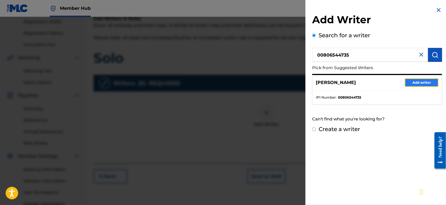
click at [408, 83] on button "Add writer" at bounding box center [422, 82] width 34 height 8
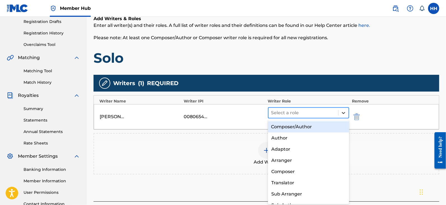
click at [342, 109] on div at bounding box center [343, 113] width 10 height 10
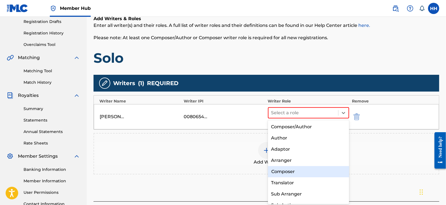
click at [289, 173] on div "Composer" at bounding box center [308, 171] width 81 height 11
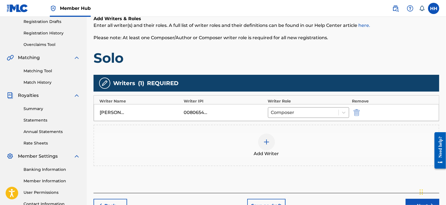
click at [274, 146] on div "Add Writer" at bounding box center [266, 146] width 345 height 24
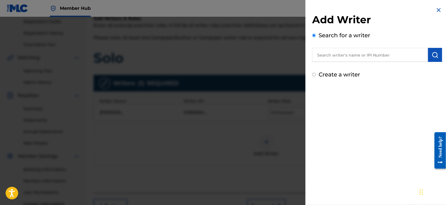
click at [366, 57] on input "text" at bounding box center [370, 55] width 116 height 14
paste input "00862508917"
type input "00862508917"
click at [434, 58] on img "submit" at bounding box center [435, 55] width 7 height 7
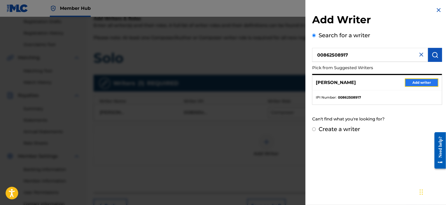
click at [405, 82] on button "Add writer" at bounding box center [422, 82] width 34 height 8
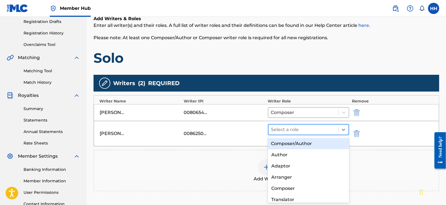
click at [335, 124] on div "Select a role" at bounding box center [308, 129] width 81 height 11
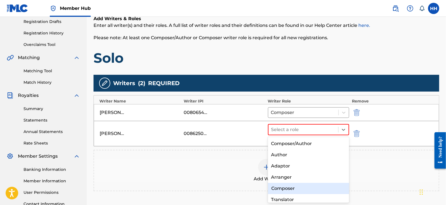
click at [293, 185] on div "Composer" at bounding box center [308, 188] width 81 height 11
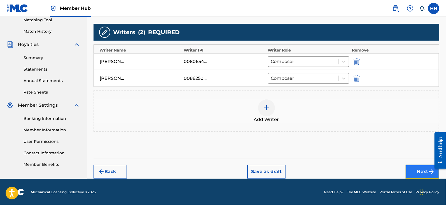
click at [417, 166] on button "Next" at bounding box center [423, 172] width 34 height 14
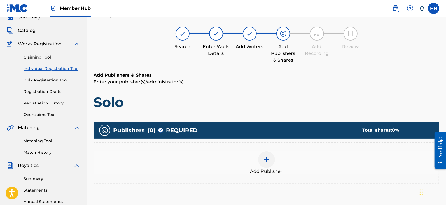
scroll to position [25, 0]
click at [260, 156] on div at bounding box center [266, 159] width 17 height 17
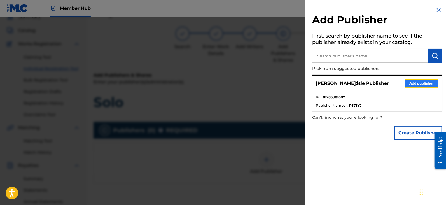
click at [405, 81] on button "Add publisher" at bounding box center [422, 83] width 34 height 8
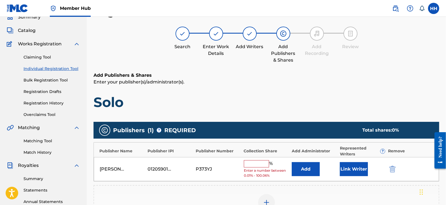
drag, startPoint x: 265, startPoint y: 164, endPoint x: 265, endPoint y: 161, distance: 2.8
click at [265, 164] on input "text" at bounding box center [256, 163] width 25 height 7
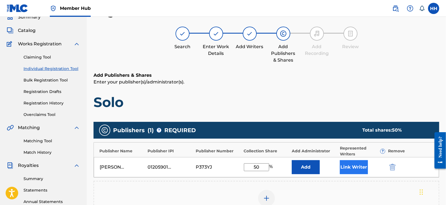
type input "50"
click at [345, 165] on button "Link Writer" at bounding box center [354, 167] width 28 height 14
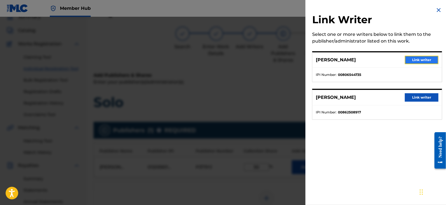
click at [414, 61] on button "Link writer" at bounding box center [422, 60] width 34 height 8
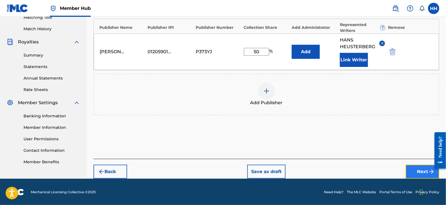
click at [408, 169] on button "Next" at bounding box center [423, 172] width 34 height 14
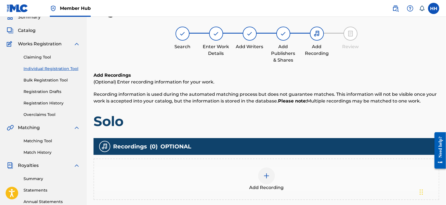
scroll to position [60, 0]
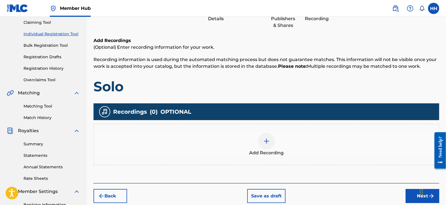
click at [272, 144] on div at bounding box center [266, 141] width 17 height 17
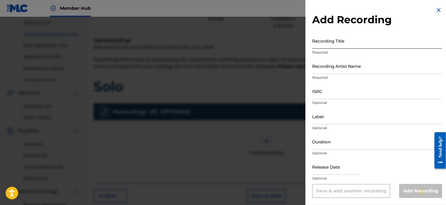
click at [349, 41] on input "Recording Title" at bounding box center [377, 41] width 130 height 16
paste input "Solo"
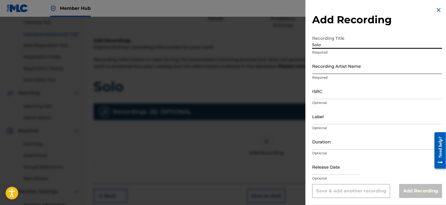
type input "Solo"
drag, startPoint x: 345, startPoint y: 67, endPoint x: 341, endPoint y: 81, distance: 15.6
click at [345, 67] on input "Recording Artist Name" at bounding box center [377, 66] width 130 height 16
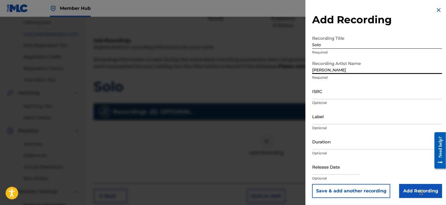
type input "[PERSON_NAME]"
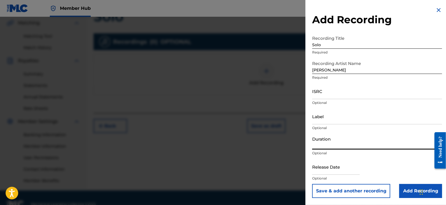
click at [335, 138] on input "Duration" at bounding box center [377, 142] width 130 height 16
paste input "1:55"
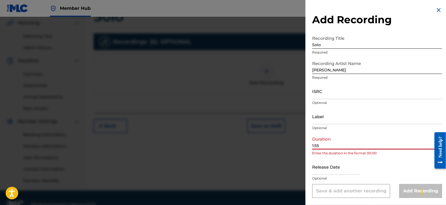
click at [312, 145] on input "1:55" at bounding box center [377, 142] width 130 height 16
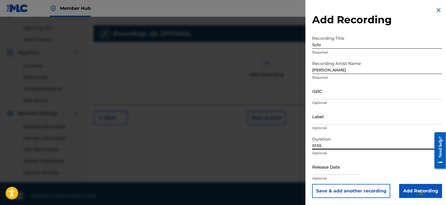
scroll to position [142, 0]
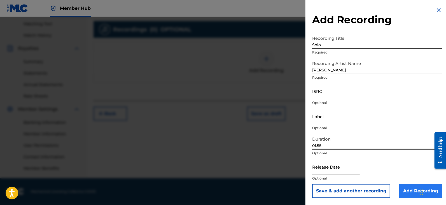
type input "01:55"
click at [408, 190] on input "Add Recording" at bounding box center [420, 191] width 43 height 14
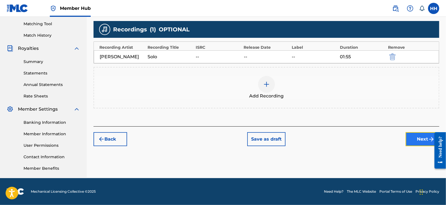
click at [407, 134] on button "Next" at bounding box center [423, 139] width 34 height 14
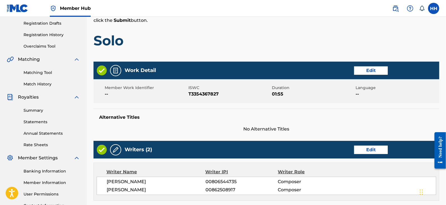
scroll to position [95, 0]
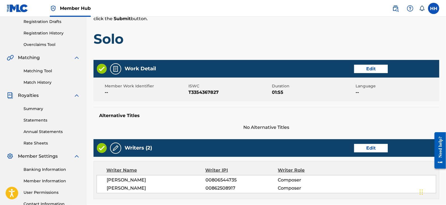
click at [207, 92] on span "T3354367827" at bounding box center [229, 92] width 82 height 7
copy span "T3354367827"
click at [212, 128] on span "No Alternative Titles" at bounding box center [267, 127] width 346 height 7
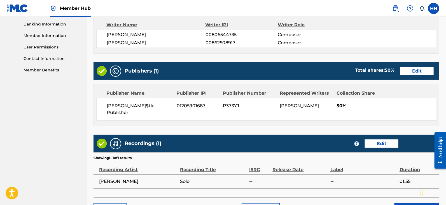
scroll to position [270, 0]
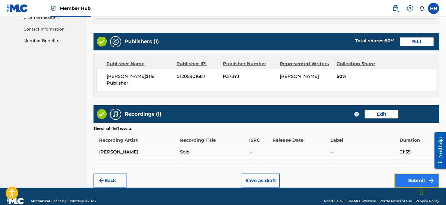
click at [417, 177] on button "Submit" at bounding box center [416, 181] width 45 height 14
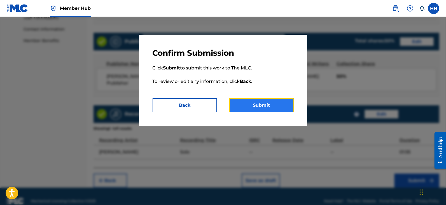
click at [275, 105] on button "Submit" at bounding box center [261, 105] width 64 height 14
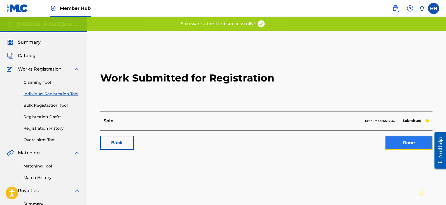
click at [400, 139] on link "Done" at bounding box center [409, 143] width 48 height 14
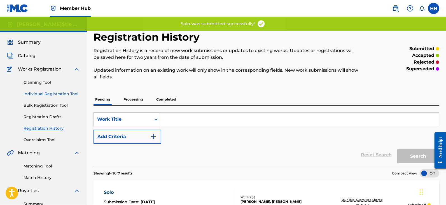
click at [53, 94] on link "Individual Registration Tool" at bounding box center [52, 94] width 57 height 6
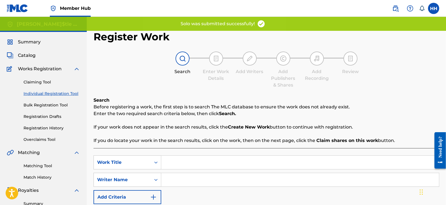
scroll to position [70, 0]
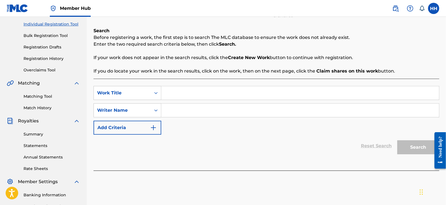
click at [181, 93] on input "Search Form" at bounding box center [300, 92] width 278 height 13
paste input "Tapes"
type input "Tapes"
click at [181, 110] on input "Search Form" at bounding box center [300, 110] width 278 height 13
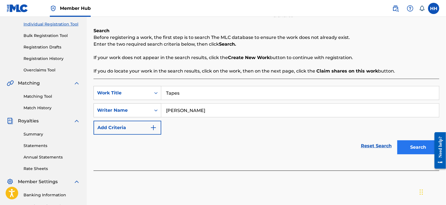
type input "Hans Heusterberg"
click at [420, 143] on button "Search" at bounding box center [418, 147] width 42 height 14
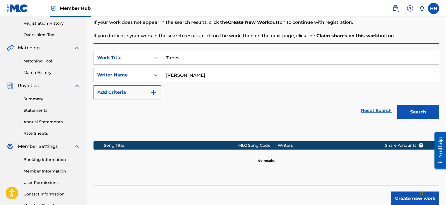
scroll to position [140, 0]
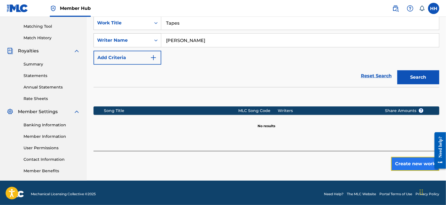
click at [398, 164] on button "Create new work" at bounding box center [415, 164] width 48 height 14
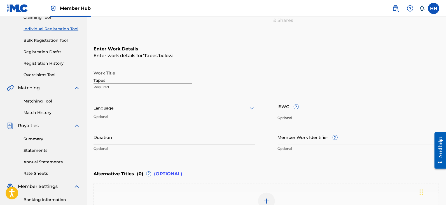
scroll to position [76, 0]
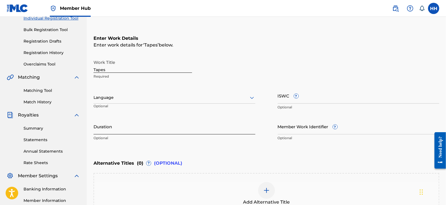
click at [142, 126] on input "Duration" at bounding box center [175, 126] width 162 height 16
paste input "2:13"
click at [92, 130] on div "Register Work Search Enter Work Details Add Writers Add Publishers & Shares Add…" at bounding box center [266, 101] width 359 height 293
click at [94, 131] on input "2:13" at bounding box center [175, 126] width 162 height 16
type input "02:13"
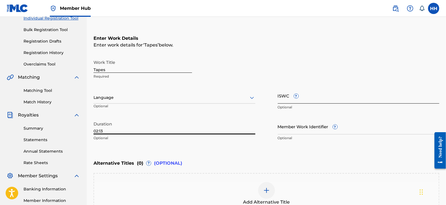
click at [317, 92] on input "ISWC ?" at bounding box center [359, 96] width 162 height 16
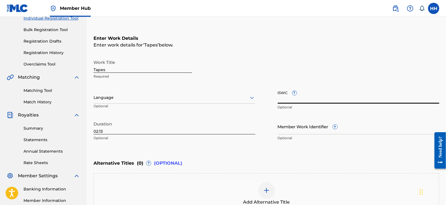
paste input "T3354367838"
type input "T3354367838"
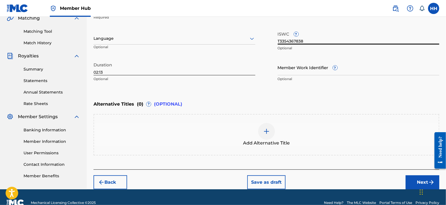
scroll to position [146, 0]
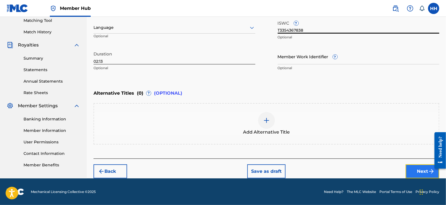
click at [413, 166] on button "Next" at bounding box center [423, 171] width 34 height 14
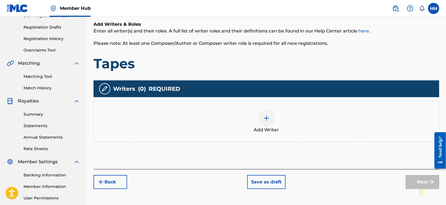
scroll to position [95, 0]
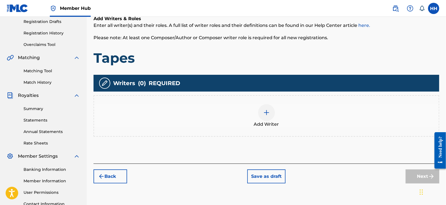
click at [256, 122] on span "Add Writer" at bounding box center [266, 124] width 25 height 7
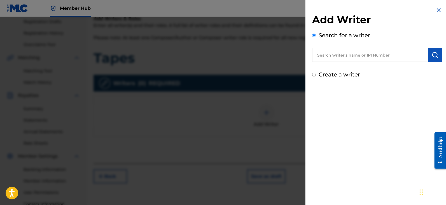
click at [361, 58] on input "text" at bounding box center [370, 55] width 116 height 14
paste input "00806544735"
type input "00806544735"
click at [438, 53] on button "submit" at bounding box center [435, 55] width 14 height 14
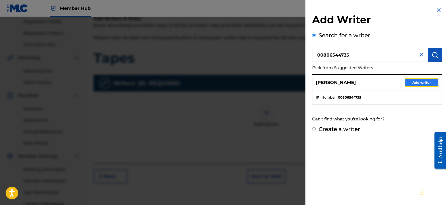
click at [408, 83] on button "Add writer" at bounding box center [422, 82] width 34 height 8
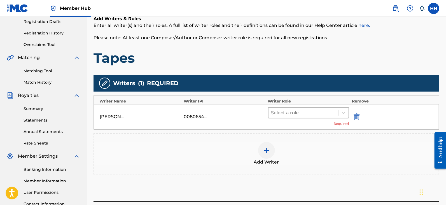
click at [336, 113] on div "Select a role" at bounding box center [303, 113] width 70 height 10
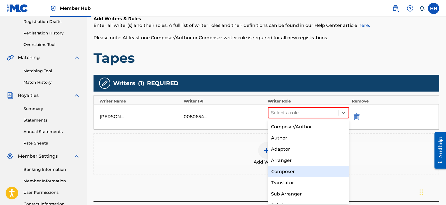
click at [288, 170] on div "Composer" at bounding box center [308, 171] width 81 height 11
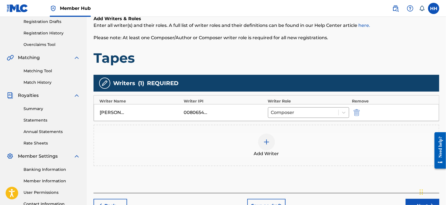
click at [270, 141] on div at bounding box center [266, 142] width 17 height 17
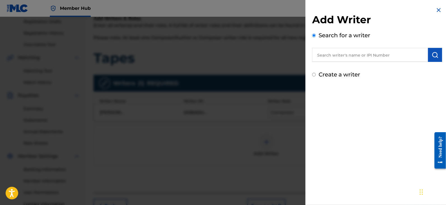
click at [331, 54] on input "text" at bounding box center [370, 55] width 116 height 14
paste input "00862508917"
type input "00862508917"
click at [435, 54] on img "submit" at bounding box center [435, 55] width 7 height 7
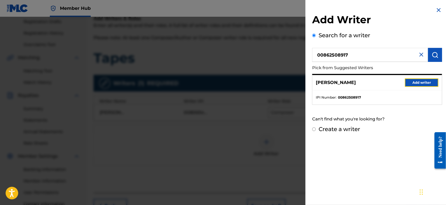
click at [421, 82] on button "Add writer" at bounding box center [422, 82] width 34 height 8
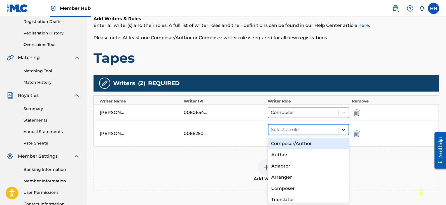
click at [342, 129] on icon at bounding box center [343, 130] width 3 height 2
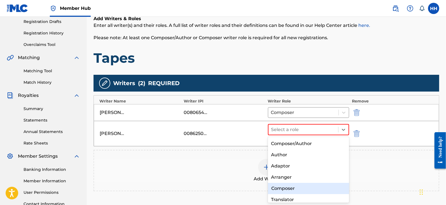
click at [287, 186] on div "Composer" at bounding box center [308, 188] width 81 height 11
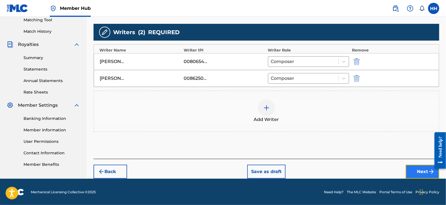
click at [410, 166] on button "Next" at bounding box center [423, 172] width 34 height 14
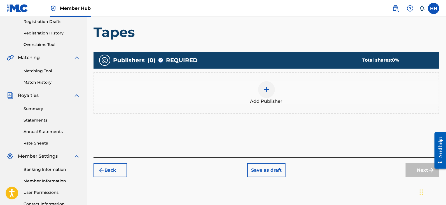
click at [260, 95] on div at bounding box center [266, 89] width 17 height 17
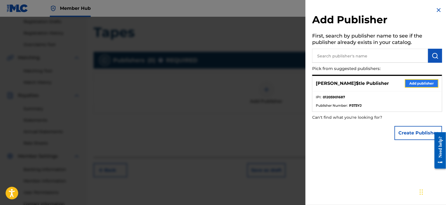
click at [405, 83] on button "Add publisher" at bounding box center [422, 83] width 34 height 8
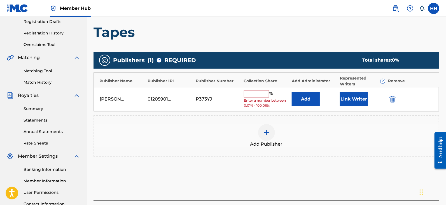
click at [265, 95] on input "text" at bounding box center [256, 93] width 25 height 7
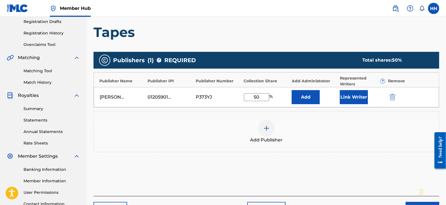
type input "50"
click at [361, 89] on div "Hans Hu$tle Publisher 01205901687 P373YJ 50 % Add Link Writer" at bounding box center [266, 97] width 345 height 20
click at [360, 93] on button "Link Writer" at bounding box center [354, 97] width 28 height 14
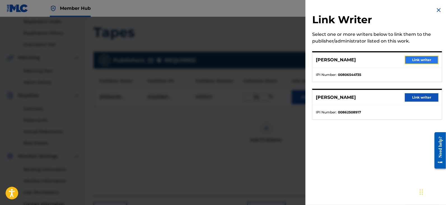
click at [419, 62] on button "Link writer" at bounding box center [422, 60] width 34 height 8
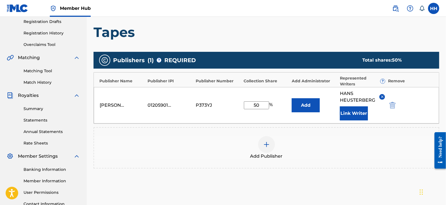
click at [152, 150] on div "Add Publisher" at bounding box center [266, 148] width 345 height 24
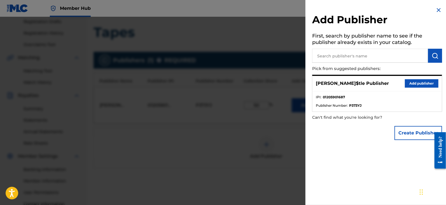
click at [439, 12] on img at bounding box center [438, 10] width 7 height 7
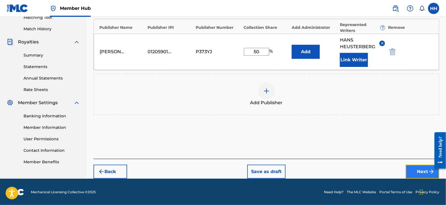
click at [408, 168] on button "Next" at bounding box center [423, 172] width 34 height 14
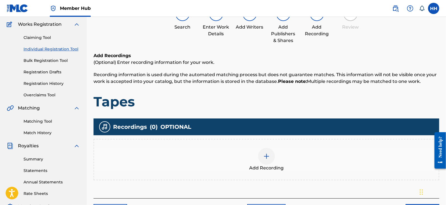
scroll to position [60, 0]
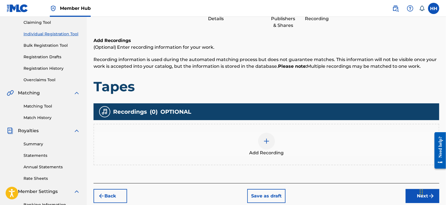
click at [257, 128] on div "Add Recording" at bounding box center [267, 144] width 346 height 41
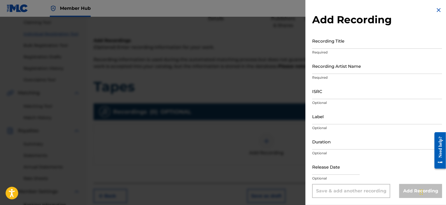
click at [352, 48] on input "Recording Title" at bounding box center [377, 41] width 130 height 16
paste input "Tapes"
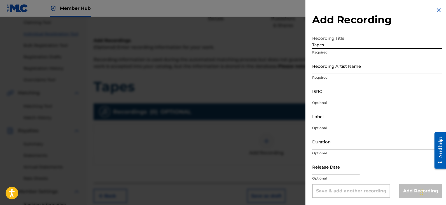
type input "Tapes"
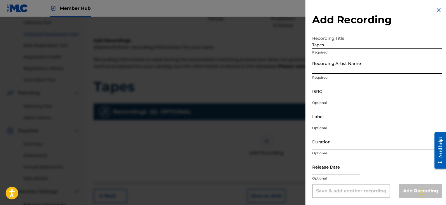
drag, startPoint x: 335, startPoint y: 64, endPoint x: 336, endPoint y: 70, distance: 6.5
click at [335, 64] on input "Recording Artist Name" at bounding box center [377, 66] width 130 height 16
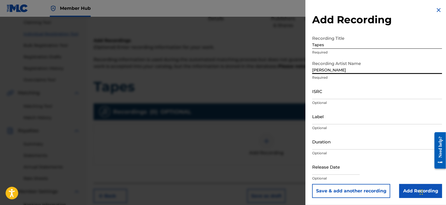
type input "[PERSON_NAME]"
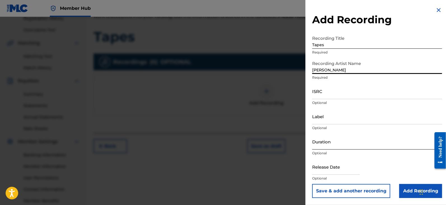
scroll to position [142, 0]
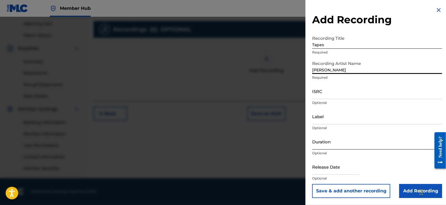
click at [335, 145] on input "Duration" at bounding box center [377, 142] width 130 height 16
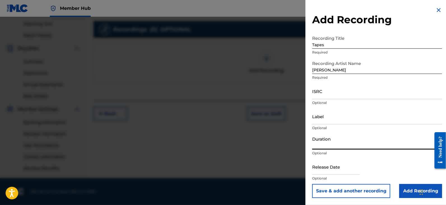
paste input "2:13"
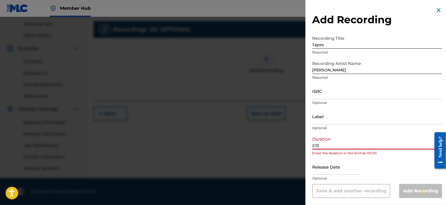
click at [314, 145] on input "2:13" at bounding box center [377, 142] width 130 height 16
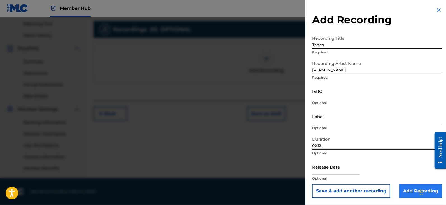
type input "02:13"
click at [404, 189] on input "Add Recording" at bounding box center [420, 191] width 43 height 14
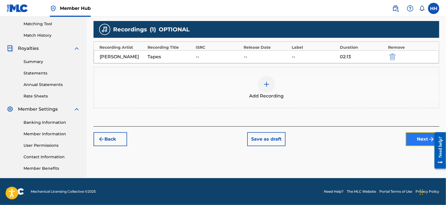
click at [416, 134] on button "Next" at bounding box center [423, 139] width 34 height 14
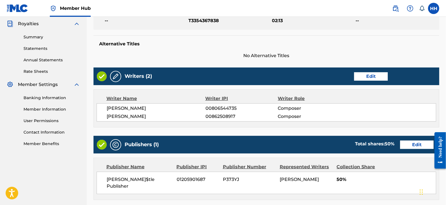
scroll to position [62, 0]
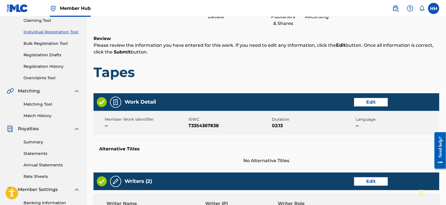
click at [205, 124] on span "T3354367838" at bounding box center [229, 125] width 82 height 7
copy span "T3354367838"
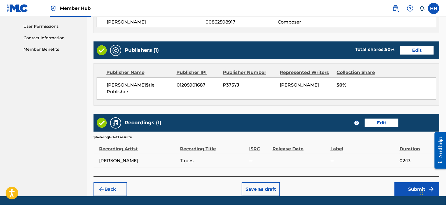
scroll to position [272, 0]
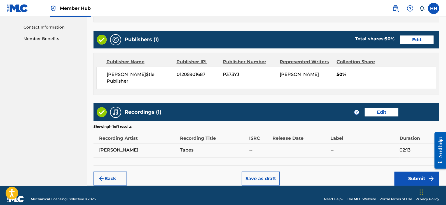
click at [274, 110] on div "Recordings (1) ? Edit" at bounding box center [267, 112] width 346 height 18
click at [404, 172] on button "Submit" at bounding box center [416, 179] width 45 height 14
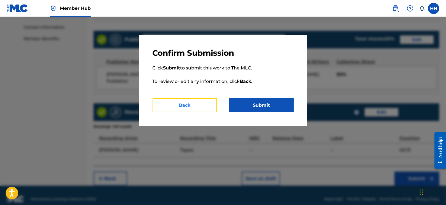
click at [202, 107] on button "Back" at bounding box center [185, 105] width 64 height 14
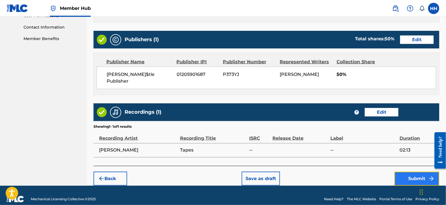
click at [414, 172] on button "Submit" at bounding box center [416, 179] width 45 height 14
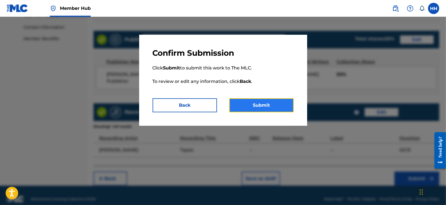
click at [282, 106] on button "Submit" at bounding box center [261, 105] width 64 height 14
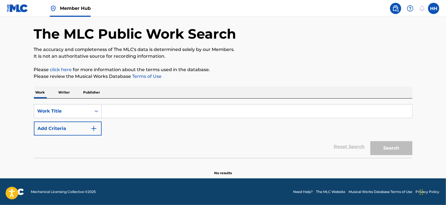
scroll to position [21, 0]
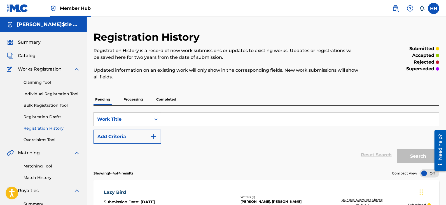
scroll to position [70, 0]
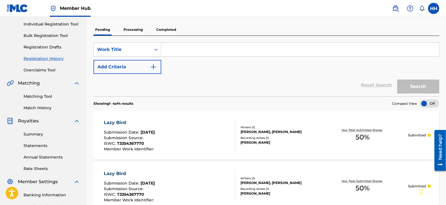
click at [247, 129] on div "[PERSON_NAME], [PERSON_NAME]" at bounding box center [278, 131] width 77 height 5
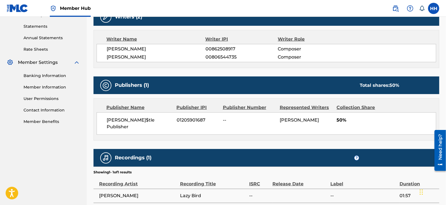
scroll to position [159, 0]
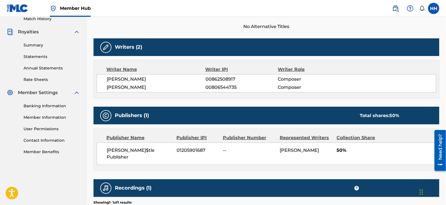
click at [213, 86] on span "00806544735" at bounding box center [241, 87] width 73 height 7
copy span "00806544735"
click at [211, 79] on span "00862508917" at bounding box center [241, 79] width 73 height 7
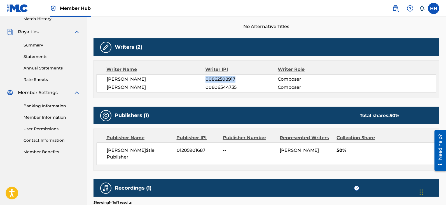
copy span "00862508917"
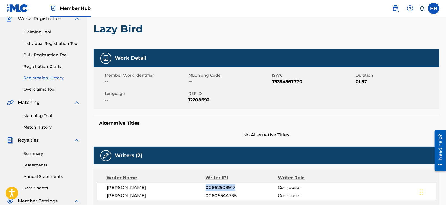
scroll to position [70, 0]
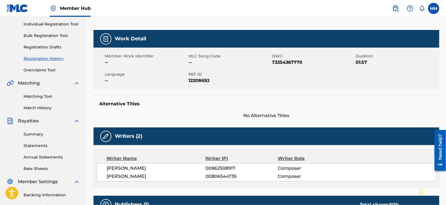
click at [244, 89] on div "Work Detail Member Work Identifier -- MLC Song Code -- ISWC T3354367770 Duratio…" at bounding box center [267, 74] width 346 height 89
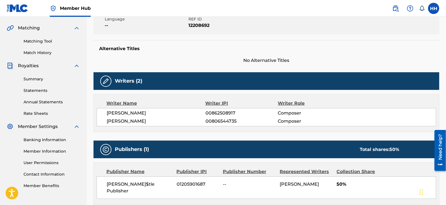
scroll to position [124, 0]
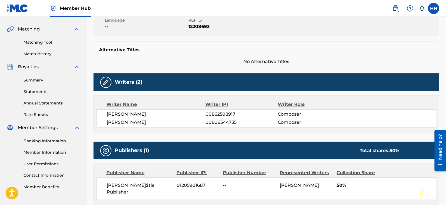
click at [213, 122] on span "00806544735" at bounding box center [241, 122] width 73 height 7
click at [214, 122] on span "00806544735" at bounding box center [241, 122] width 73 height 7
copy span "00806544735"
click at [217, 114] on span "00862508917" at bounding box center [241, 114] width 73 height 7
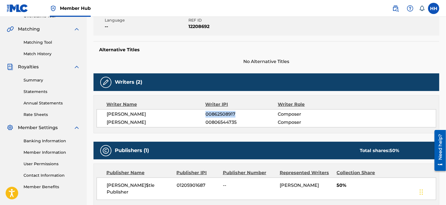
copy span "00862508917"
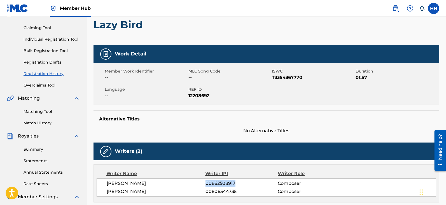
scroll to position [54, 0]
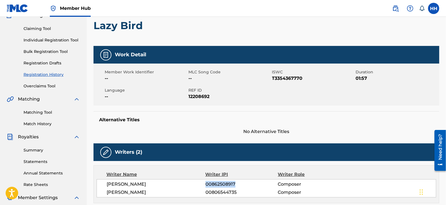
click at [47, 75] on link "Registration History" at bounding box center [52, 75] width 57 height 6
click at [50, 76] on link "Registration History" at bounding box center [52, 75] width 57 height 6
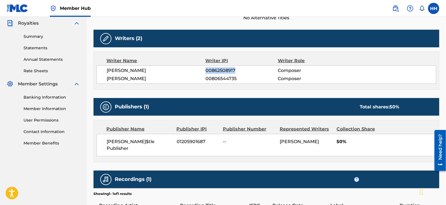
scroll to position [159, 0]
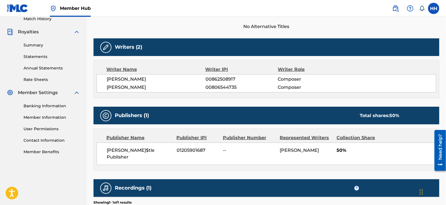
click at [219, 84] on span "00806544735" at bounding box center [241, 87] width 73 height 7
copy span "00806544735"
click at [214, 78] on span "00862508917" at bounding box center [241, 79] width 73 height 7
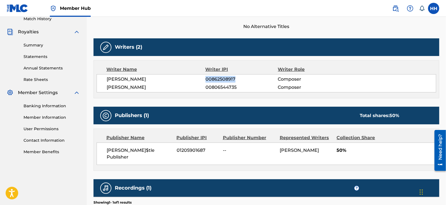
copy span "00862508917"
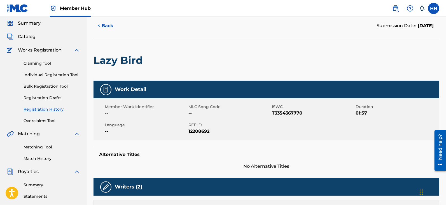
scroll to position [19, 0]
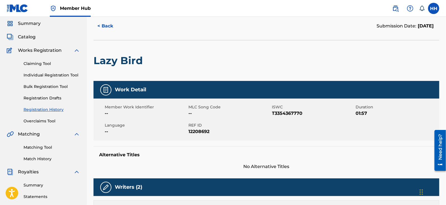
click at [51, 108] on link "Registration History" at bounding box center [52, 110] width 57 height 6
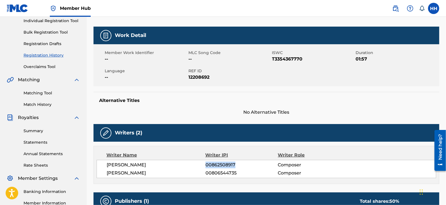
scroll to position [124, 0]
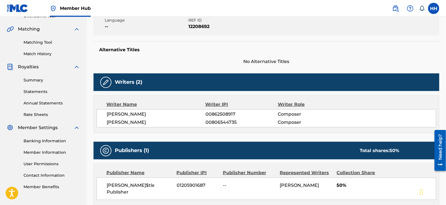
click at [227, 120] on span "00806544735" at bounding box center [241, 122] width 73 height 7
copy span "00806544735"
click at [213, 116] on span "00862508917" at bounding box center [241, 114] width 73 height 7
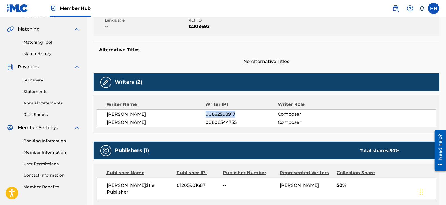
copy span "00862508917"
click at [230, 123] on span "00806544735" at bounding box center [241, 122] width 73 height 7
copy span "00806544735"
click at [209, 113] on span "00862508917" at bounding box center [241, 114] width 73 height 7
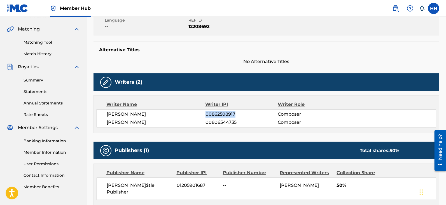
click at [209, 113] on span "00862508917" at bounding box center [241, 114] width 73 height 7
copy span "00862508917"
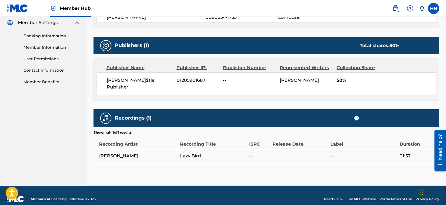
scroll to position [194, 0]
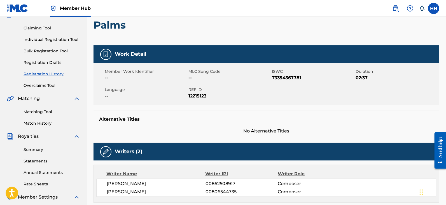
scroll to position [105, 0]
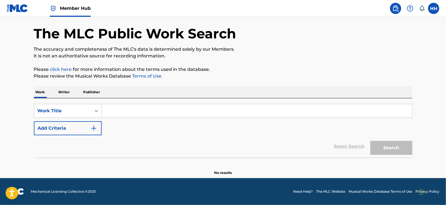
click at [179, 107] on input "Search Form" at bounding box center [257, 110] width 310 height 13
paste input "Slumber"
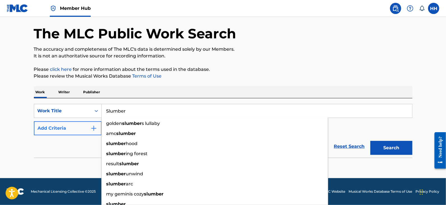
type input "Slumber"
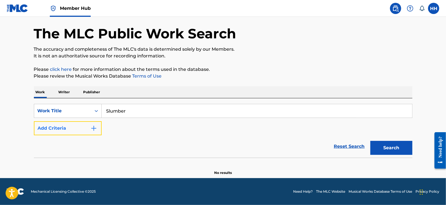
click at [94, 126] on img "Search Form" at bounding box center [93, 128] width 7 height 7
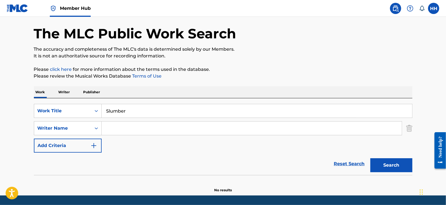
click at [125, 127] on input "Search Form" at bounding box center [252, 127] width 300 height 13
click at [138, 144] on div "hans heusterberg" at bounding box center [210, 141] width 216 height 10
type input "hans heusterberg"
click at [382, 167] on button "Search" at bounding box center [391, 165] width 42 height 14
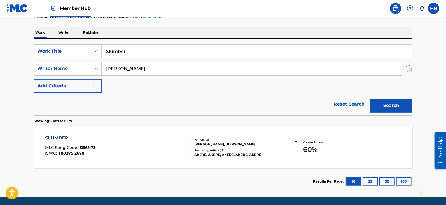
scroll to position [91, 0]
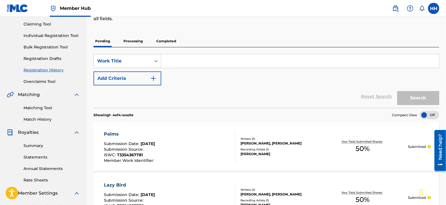
scroll to position [70, 0]
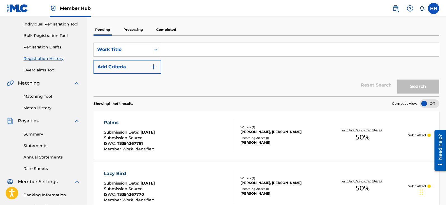
click at [203, 135] on div "Palms Submission Date : [DATE] Submission Source : ISWC : T3354367781 Member Wo…" at bounding box center [169, 135] width 131 height 32
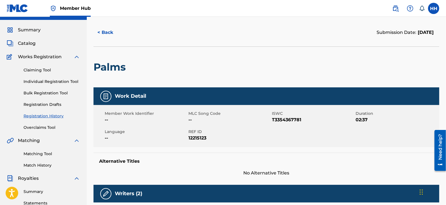
scroll to position [105, 0]
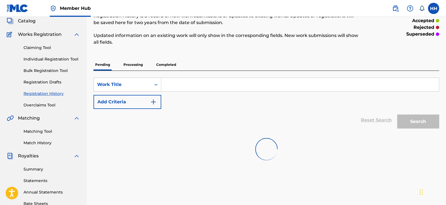
scroll to position [105, 0]
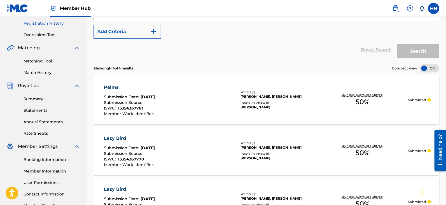
click at [191, 108] on div "Palms Submission Date : [DATE] Submission Source : ISWC : T3354367781 Member Wo…" at bounding box center [169, 100] width 131 height 32
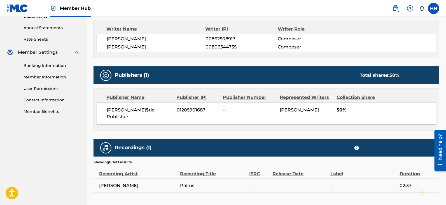
scroll to position [210, 0]
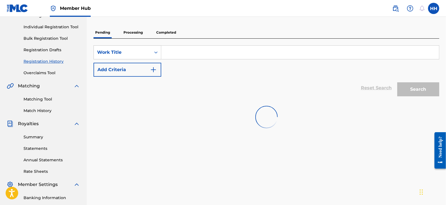
scroll to position [70, 0]
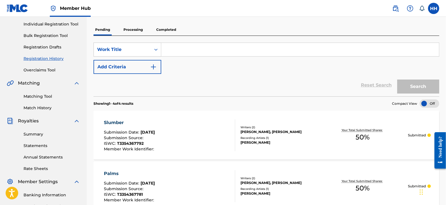
click at [206, 135] on div "Slumber Submission Date : [DATE] Submission Source : ISWC : T3354367792 Member …" at bounding box center [169, 135] width 131 height 32
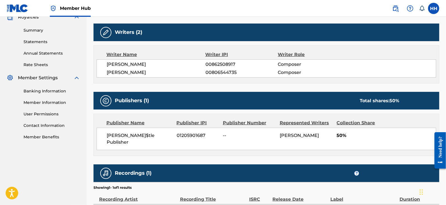
scroll to position [210, 0]
